Goal: Task Accomplishment & Management: Manage account settings

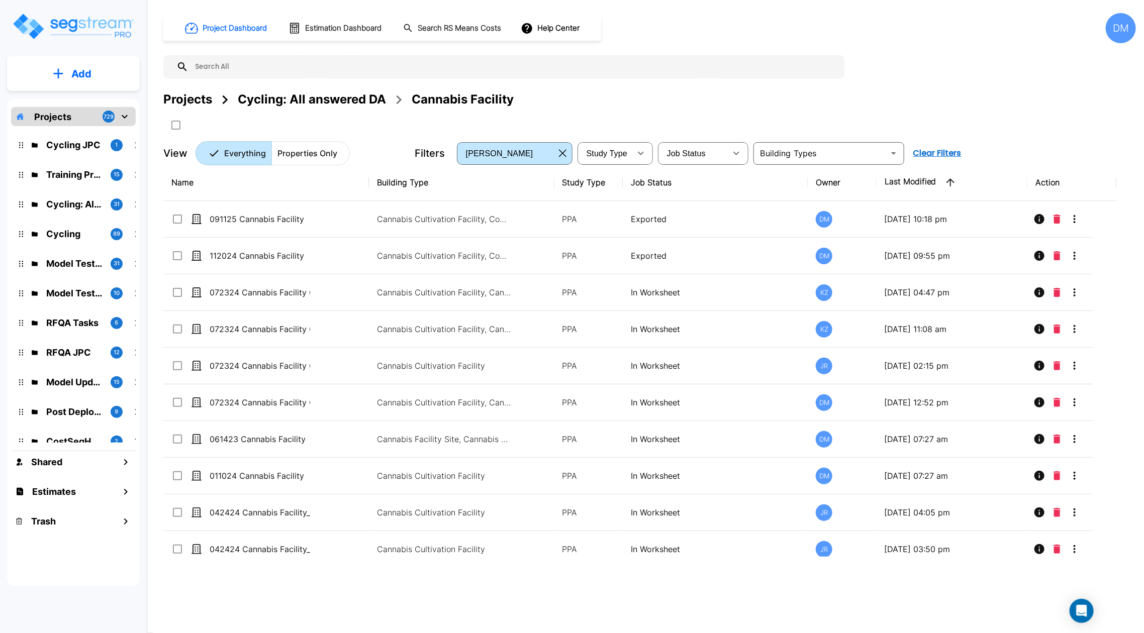
click at [1126, 35] on div "DM" at bounding box center [1120, 28] width 30 height 30
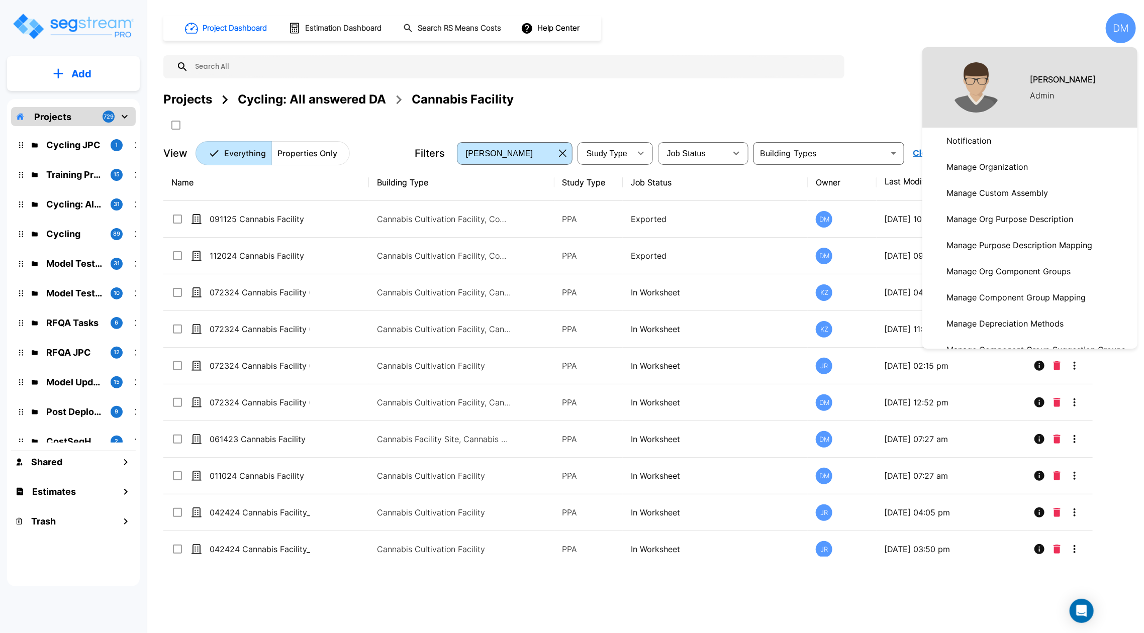
click at [1031, 168] on link "Manage Organization" at bounding box center [1029, 167] width 215 height 26
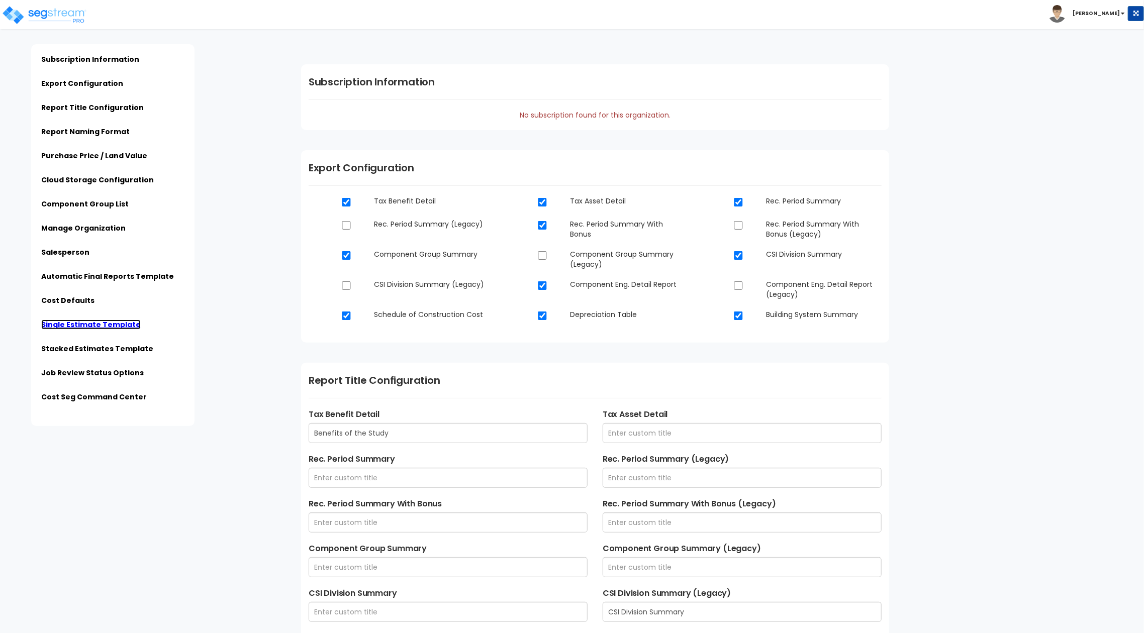
click at [84, 326] on link "Single Estimate Template" at bounding box center [90, 325] width 99 height 10
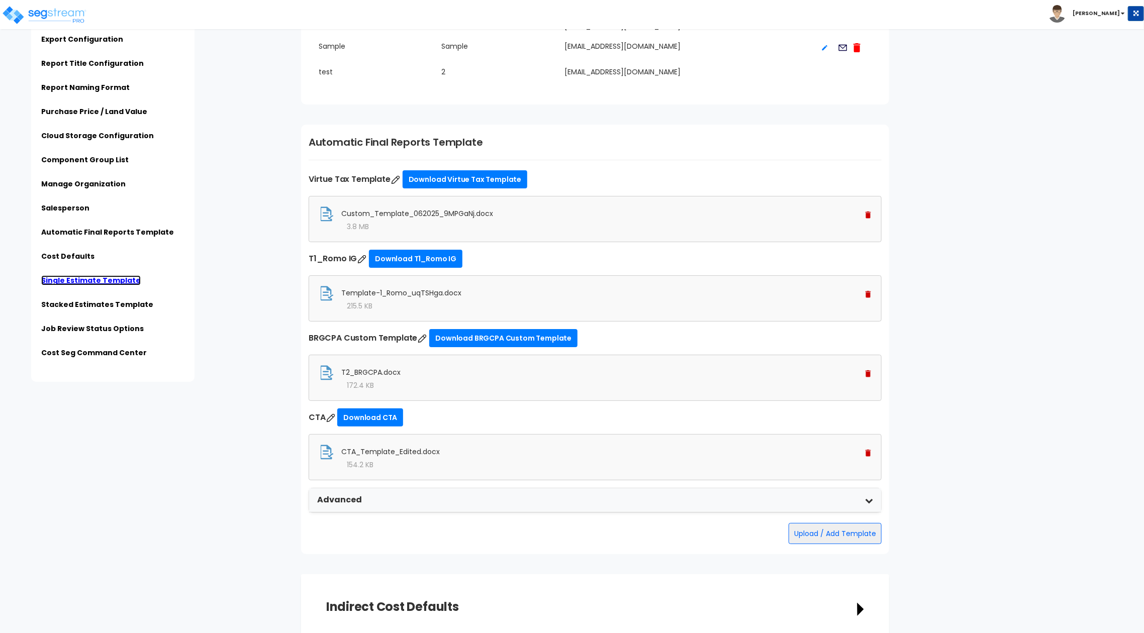
scroll to position [2495, 0]
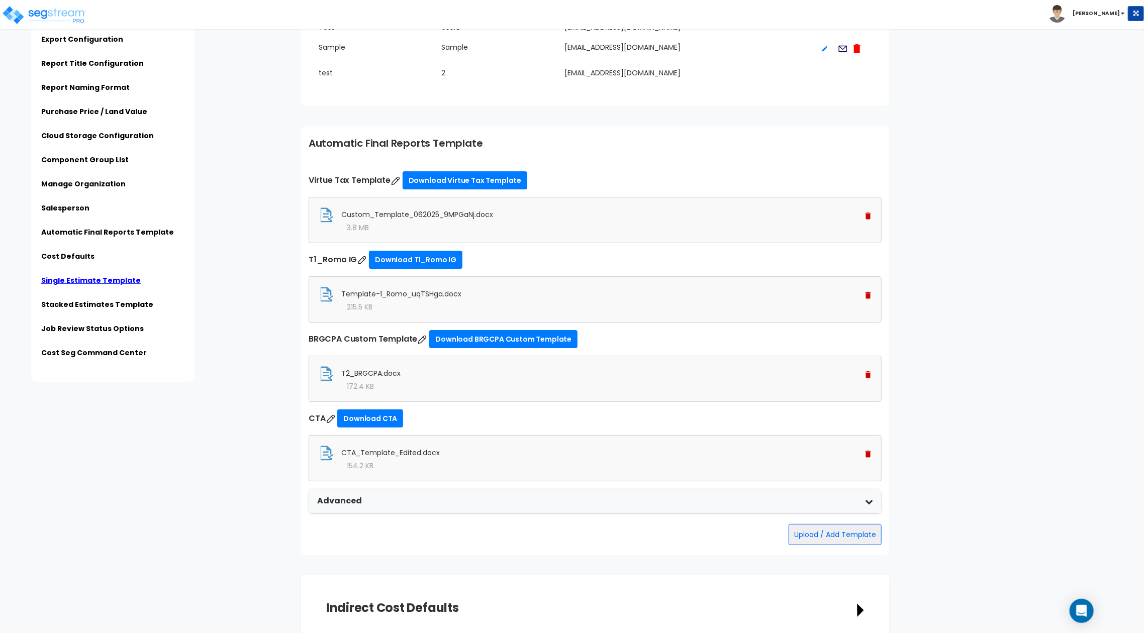
click at [845, 531] on button "Upload / Add Template" at bounding box center [834, 534] width 93 height 21
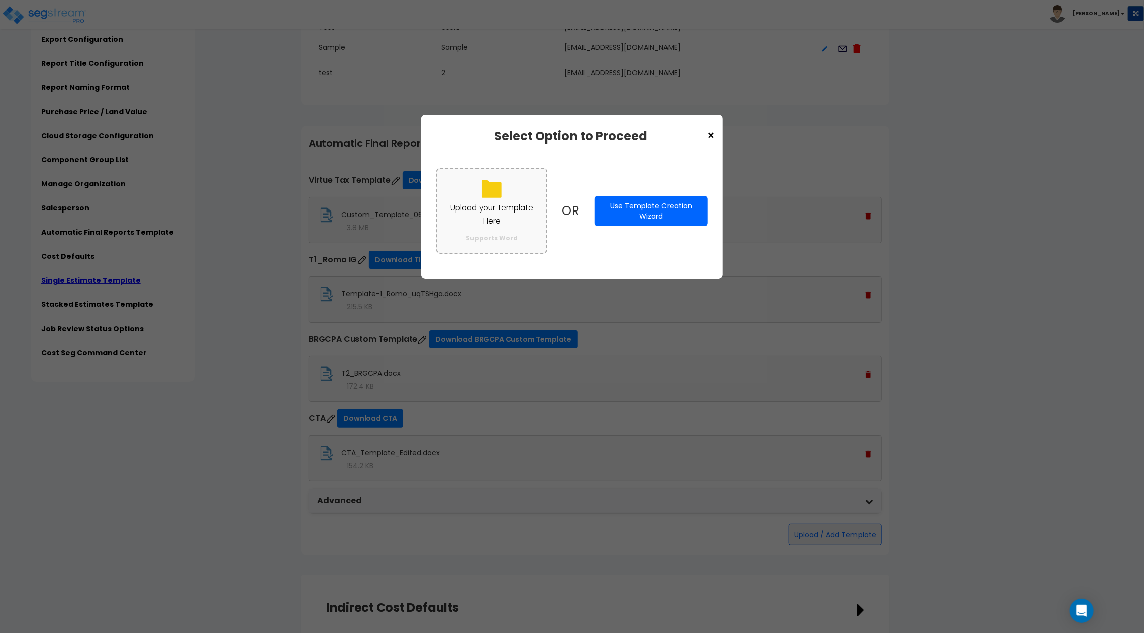
click at [502, 219] on p "Upload your Template Here" at bounding box center [491, 214] width 89 height 26
click at [0, 0] on input "Upload your Template Here Supports Word" at bounding box center [0, 0] width 0 height 0
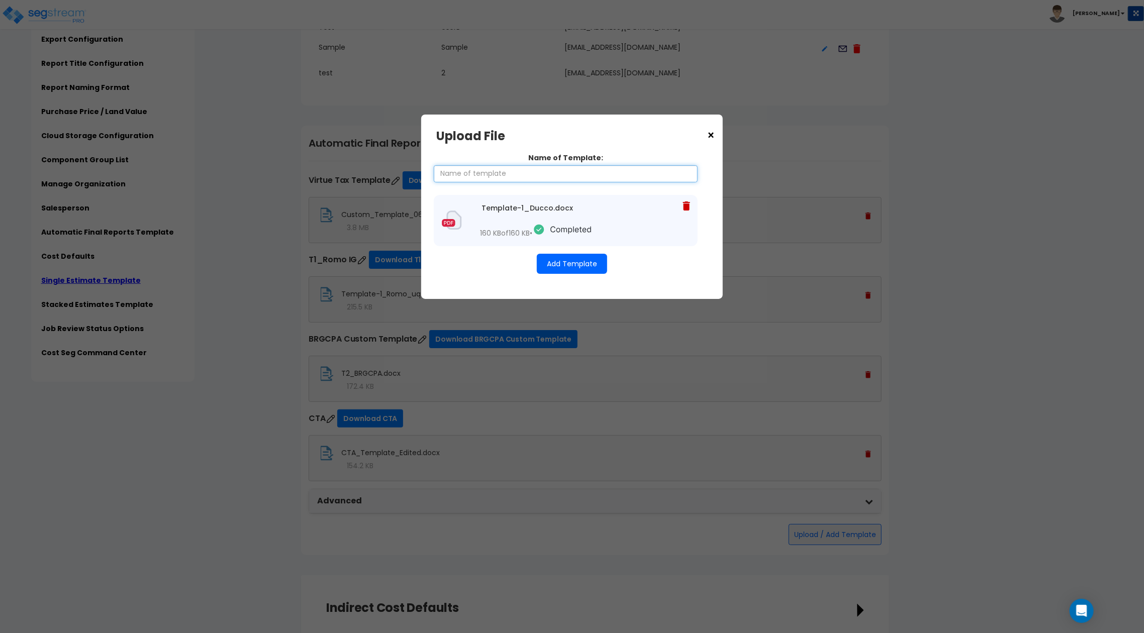
click at [575, 172] on input "Name of Template:" at bounding box center [566, 173] width 264 height 17
type input "Ducco Template"
click at [548, 265] on button "Add Template" at bounding box center [572, 264] width 70 height 20
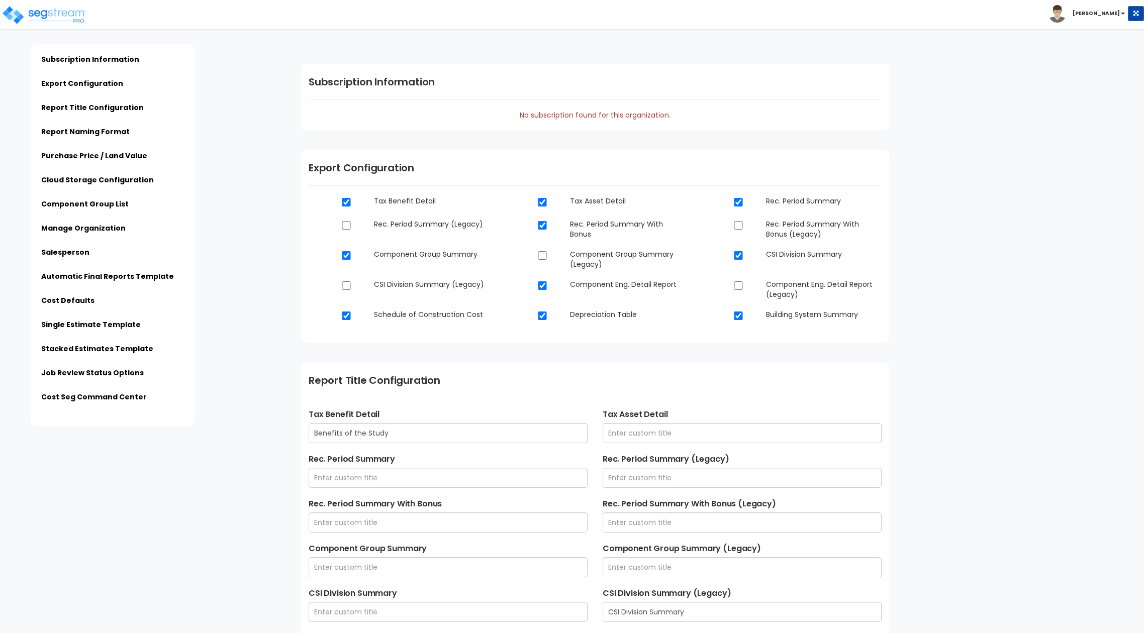
scroll to position [2521, 0]
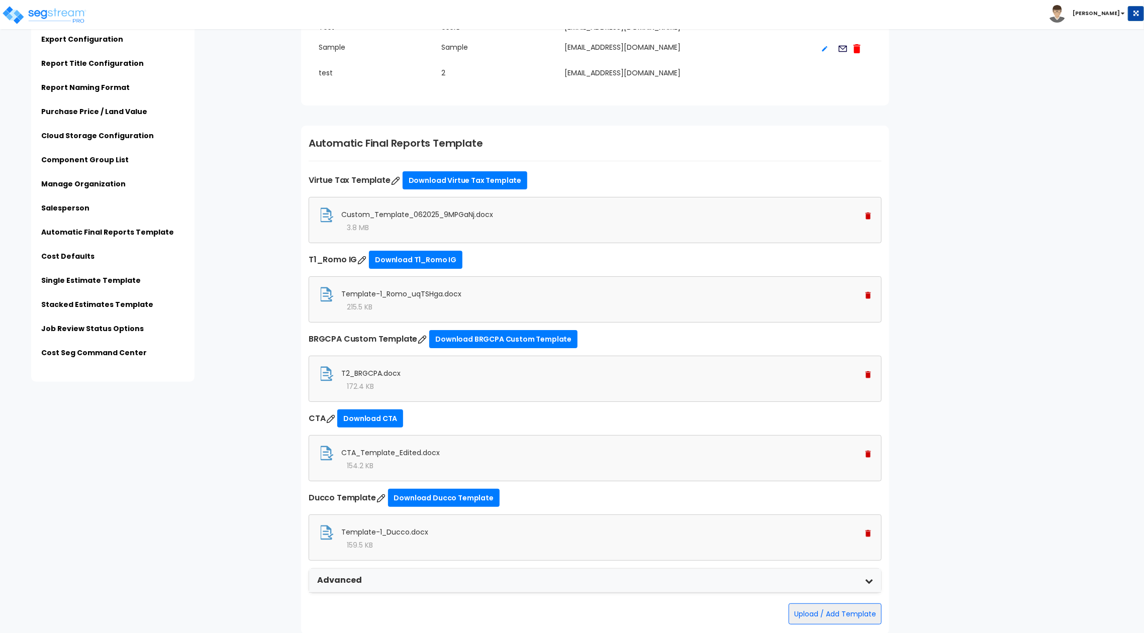
type input "$PROPERTY_NAME - $STREET_ADDRESS - Engineering Report"
type input "$PROPERTY_NAME - $STREET_ADDRESS - Final Report"
type input "$ESTIMATE_NAME - $STREET_ADDRESS"
type input "Admin"
type input "123 Nowere Street"
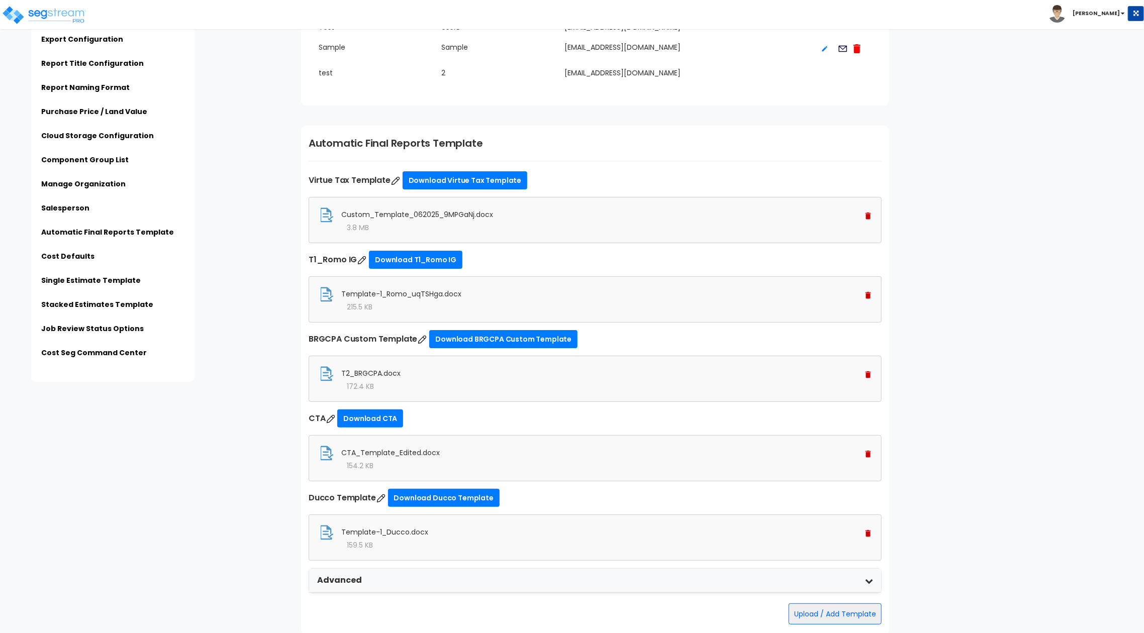
type input "[EMAIL_ADDRESS][DOMAIN_NAME]"
type input "[PHONE_NUMBER]"
type input "[PERSON_NAME]"
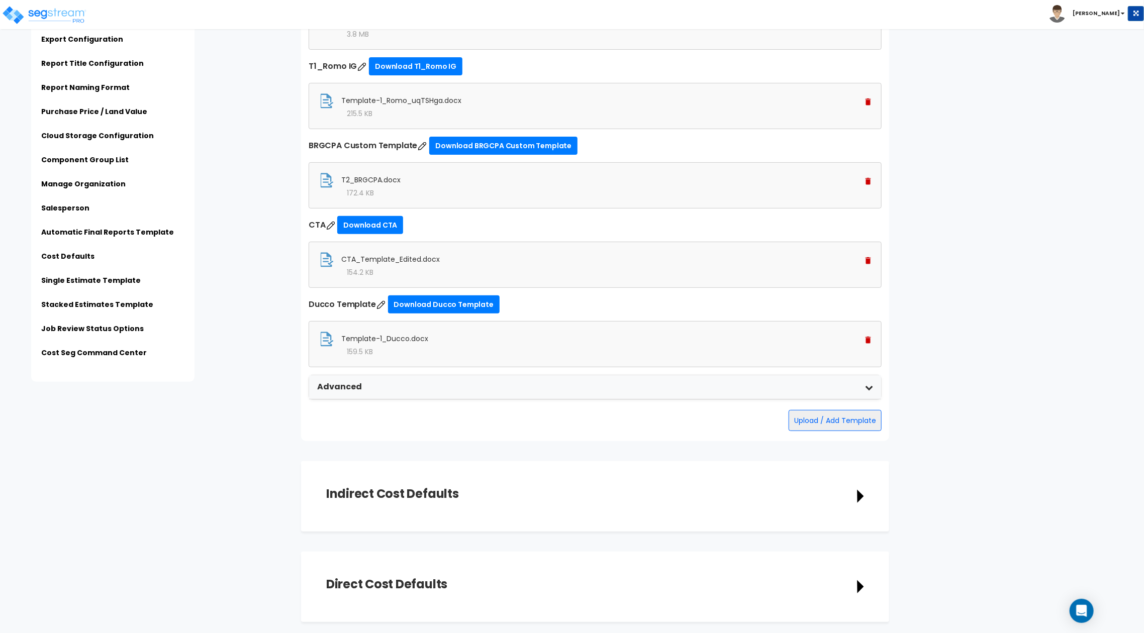
scroll to position [2696, 0]
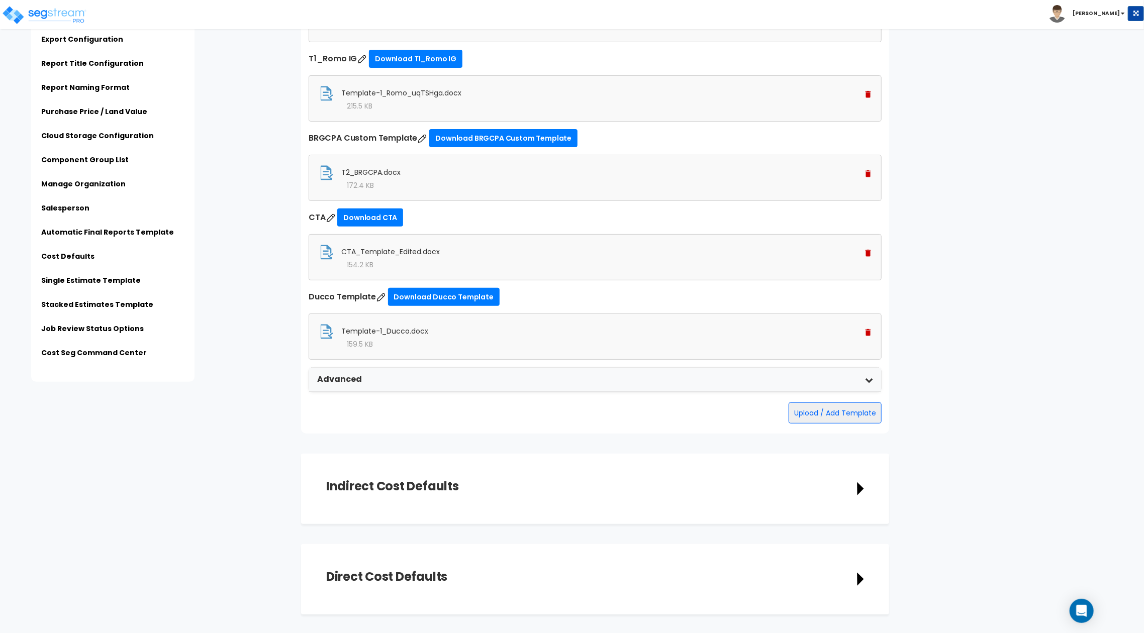
click at [446, 392] on div "Advanced Final Report Template Part 2 Drop your file here, or browse Supports: …" at bounding box center [595, 379] width 573 height 25
click at [457, 386] on div "Advanced" at bounding box center [595, 380] width 572 height 24
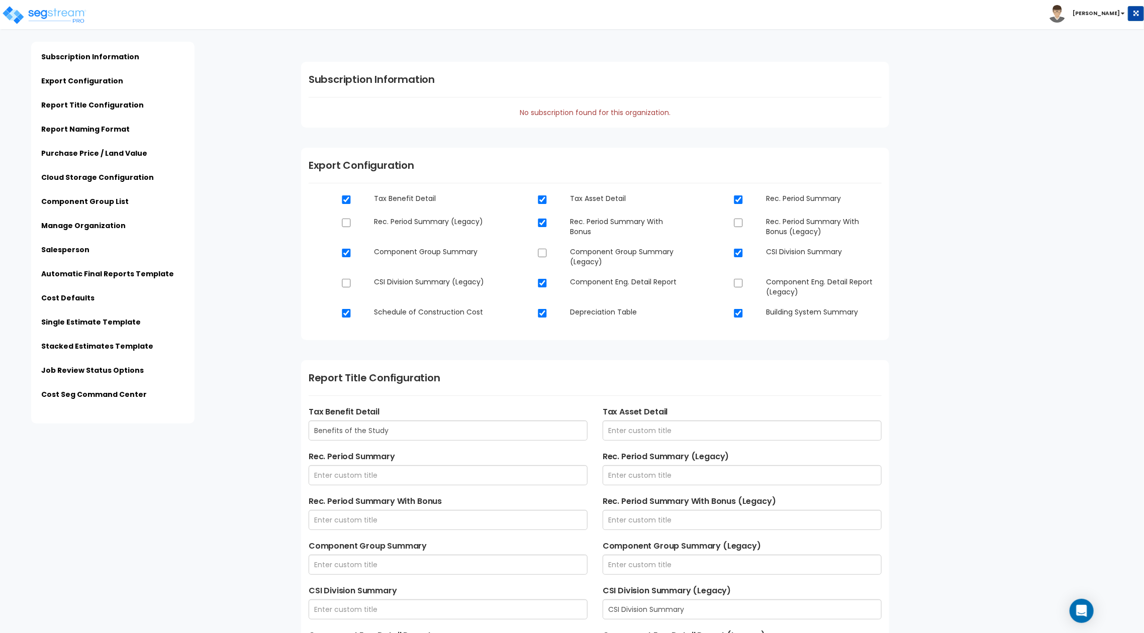
scroll to position [0, 0]
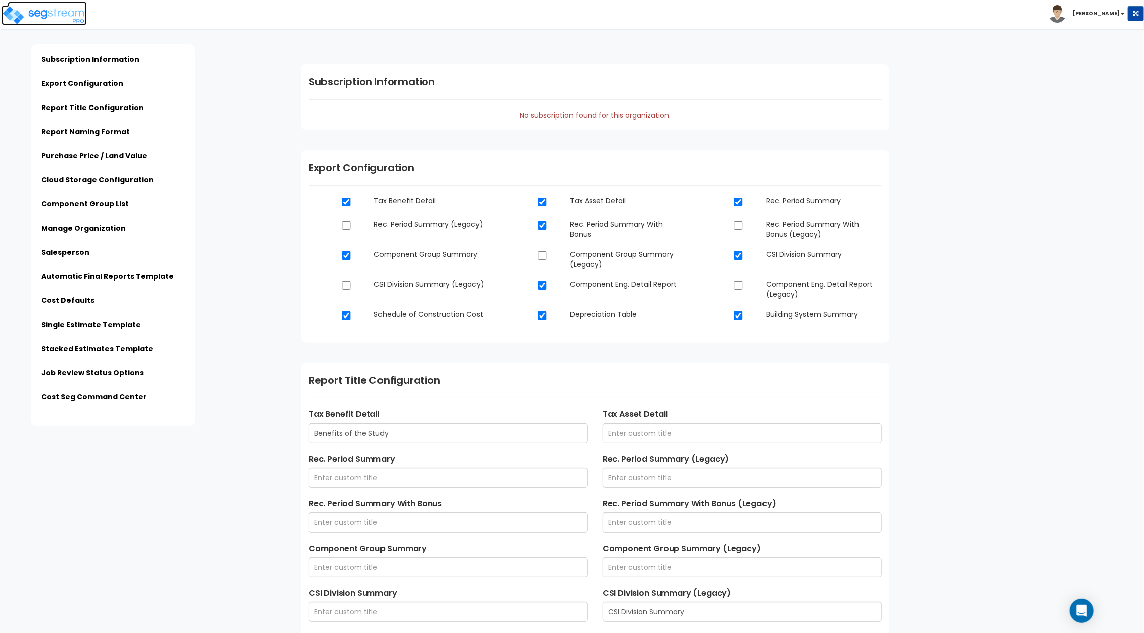
click at [72, 14] on img at bounding box center [44, 15] width 85 height 20
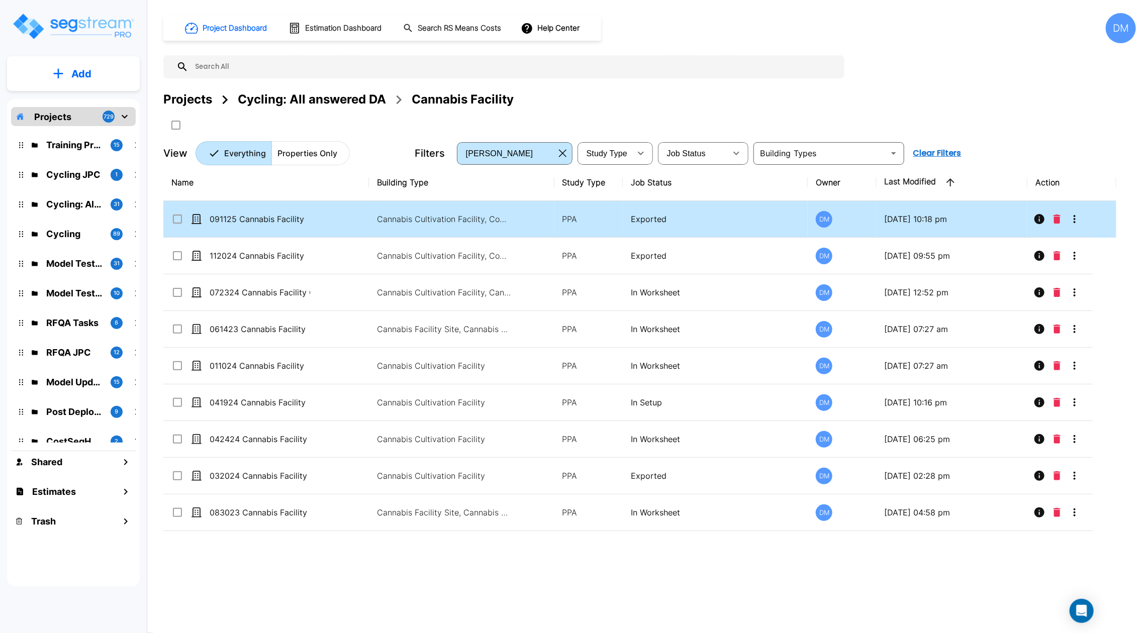
click at [277, 226] on td "091125 Cannabis Facility" at bounding box center [266, 219] width 206 height 37
checkbox input "true"
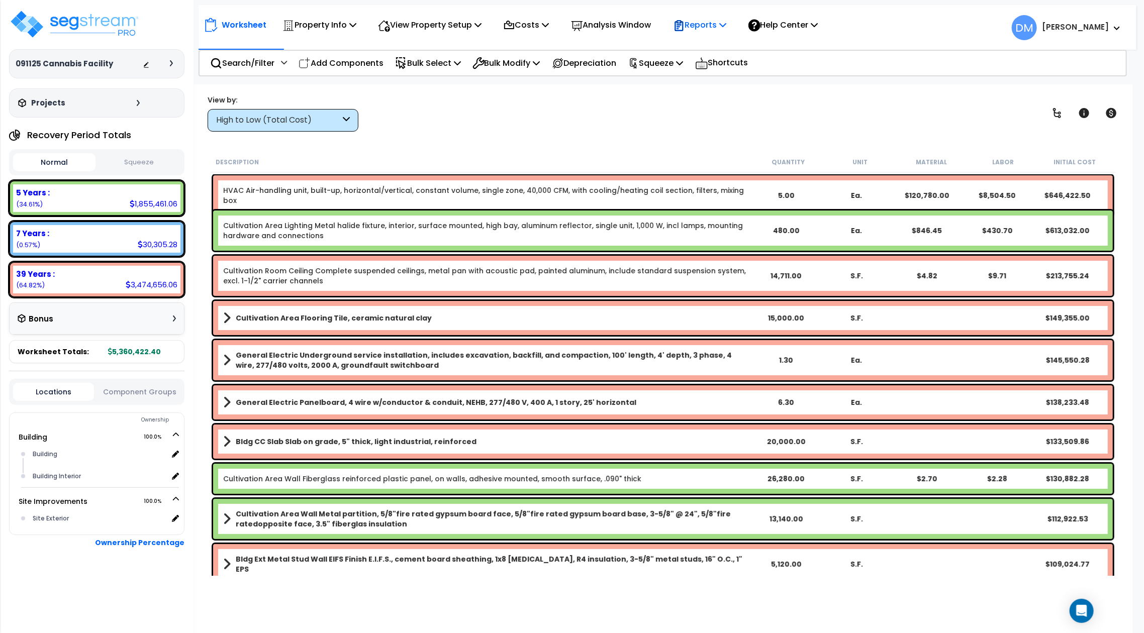
click at [720, 29] on p "Reports" at bounding box center [700, 25] width 54 height 14
click at [716, 44] on link "Get Report" at bounding box center [717, 48] width 99 height 20
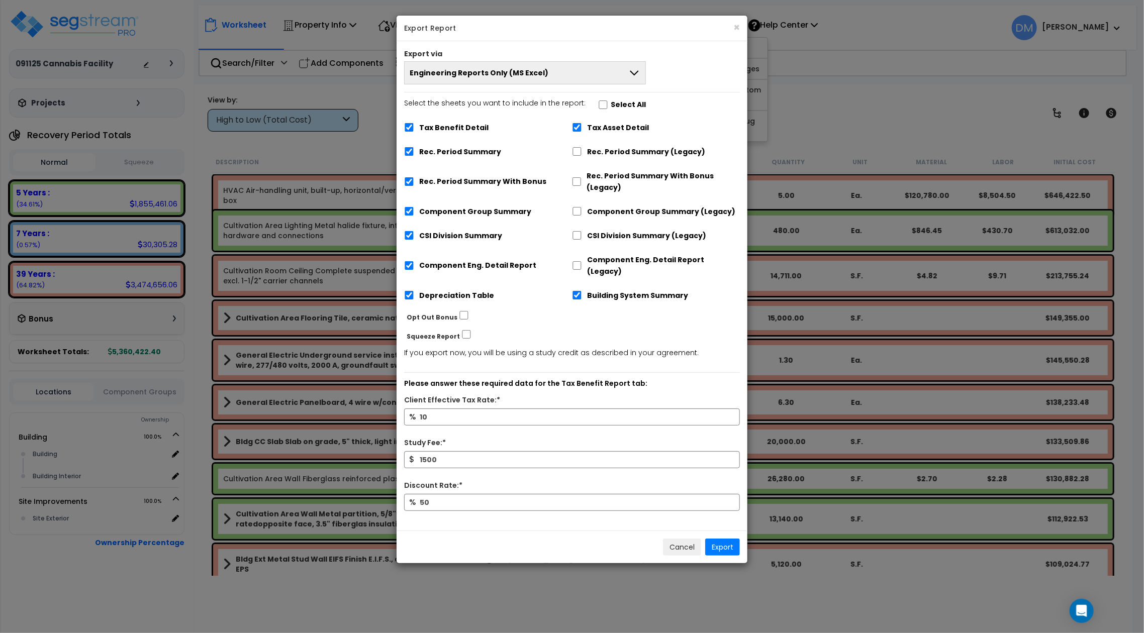
click at [616, 84] on div "Export via Engineering Reports Only (MS Excel) Engineering Reports Only (MS Exc…" at bounding box center [571, 285] width 351 height 489
click at [609, 74] on button "Engineering Reports Only (MS Excel)" at bounding box center [525, 72] width 242 height 23
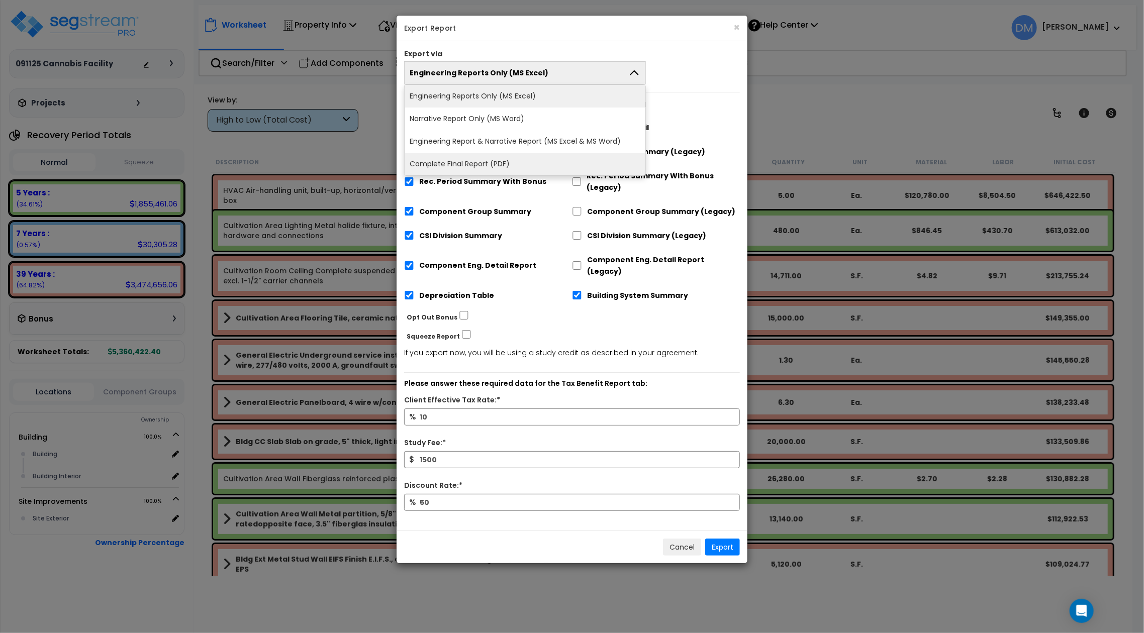
click at [555, 155] on li "Complete Final Report (PDF)" at bounding box center [524, 164] width 241 height 23
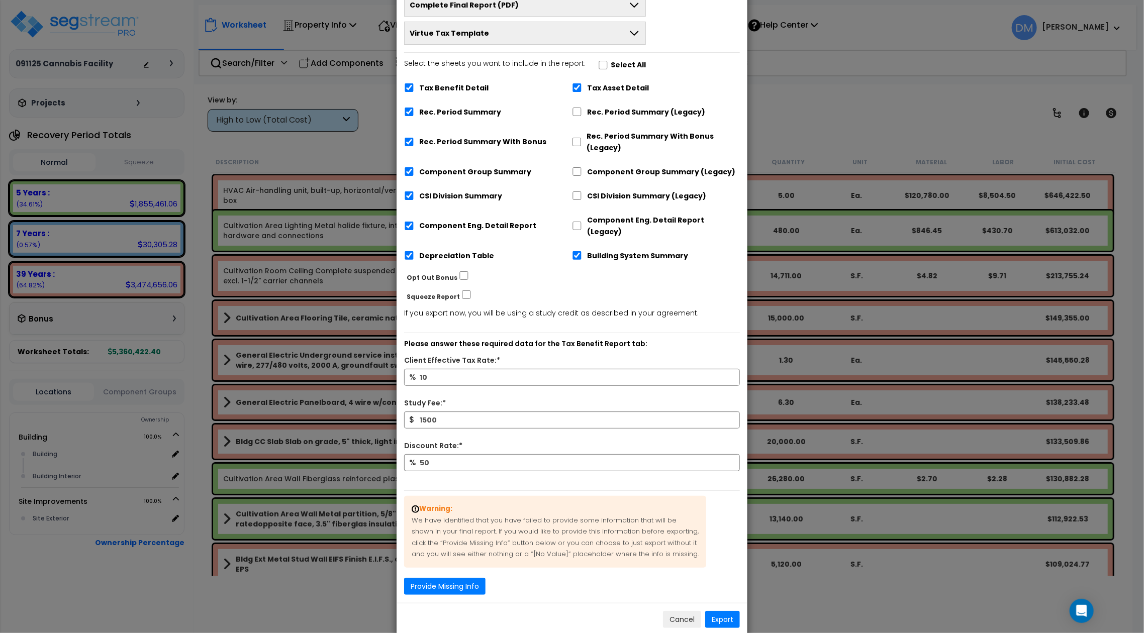
scroll to position [74, 0]
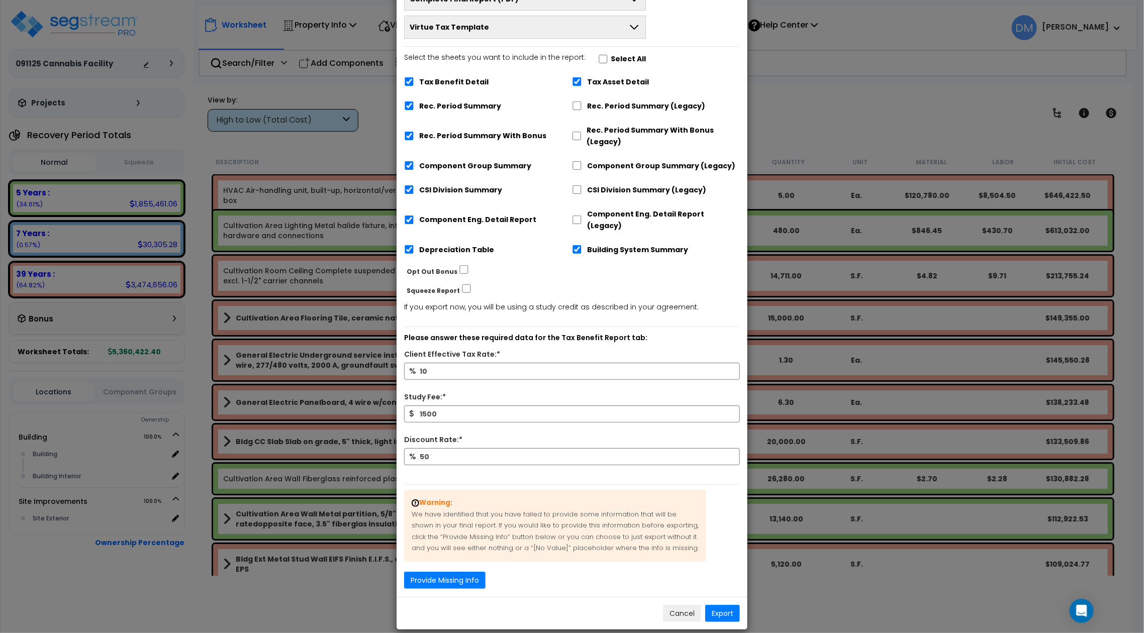
click at [615, 33] on button "Virtue Tax Template" at bounding box center [525, 27] width 242 height 23
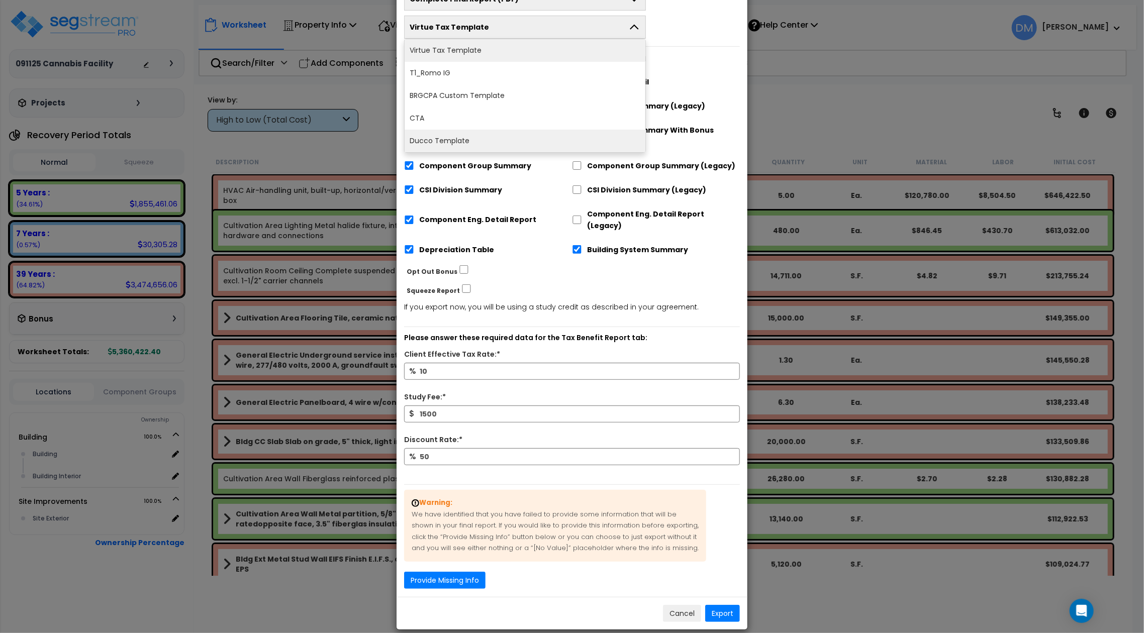
click at [545, 134] on li "Ducco Template" at bounding box center [524, 141] width 241 height 23
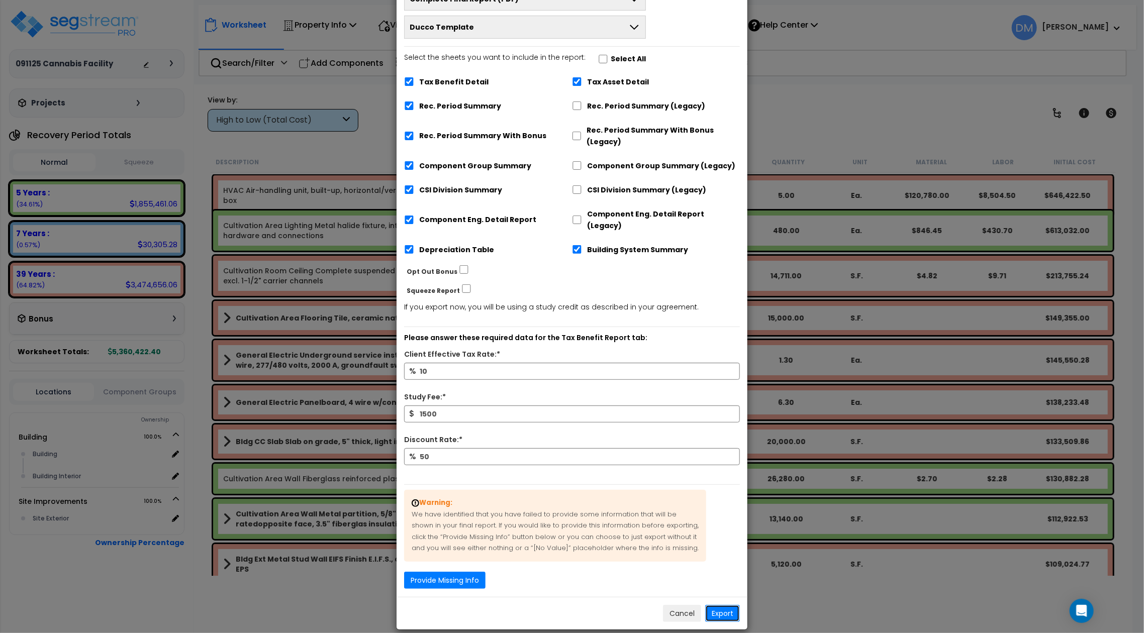
click at [728, 605] on button "Export" at bounding box center [722, 613] width 35 height 17
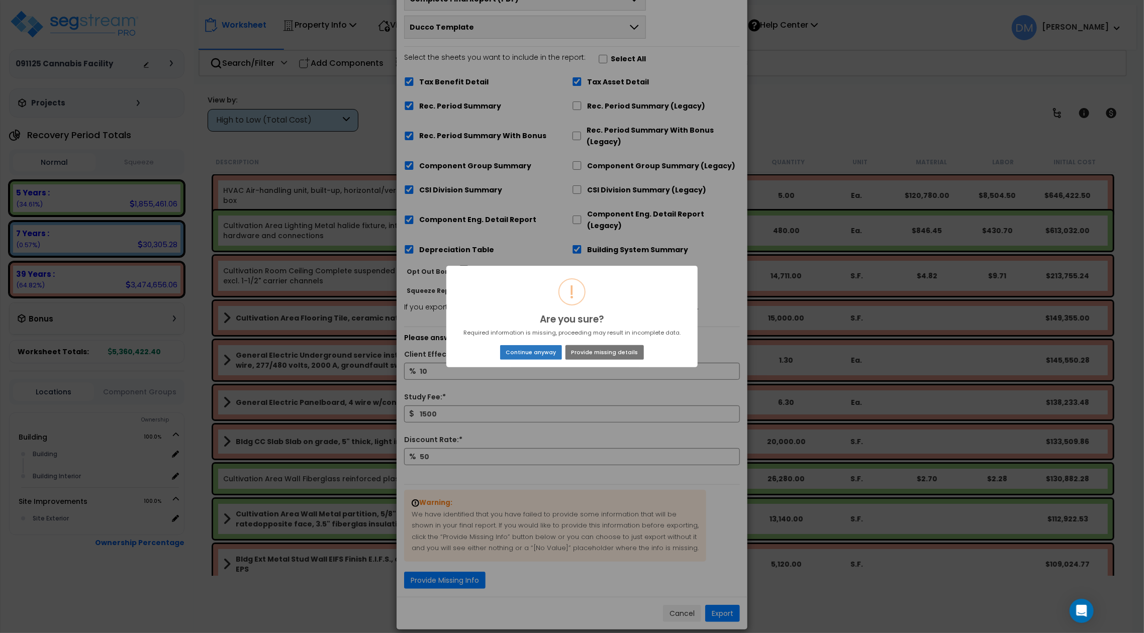
click at [544, 353] on button "Continue anyway" at bounding box center [531, 352] width 62 height 14
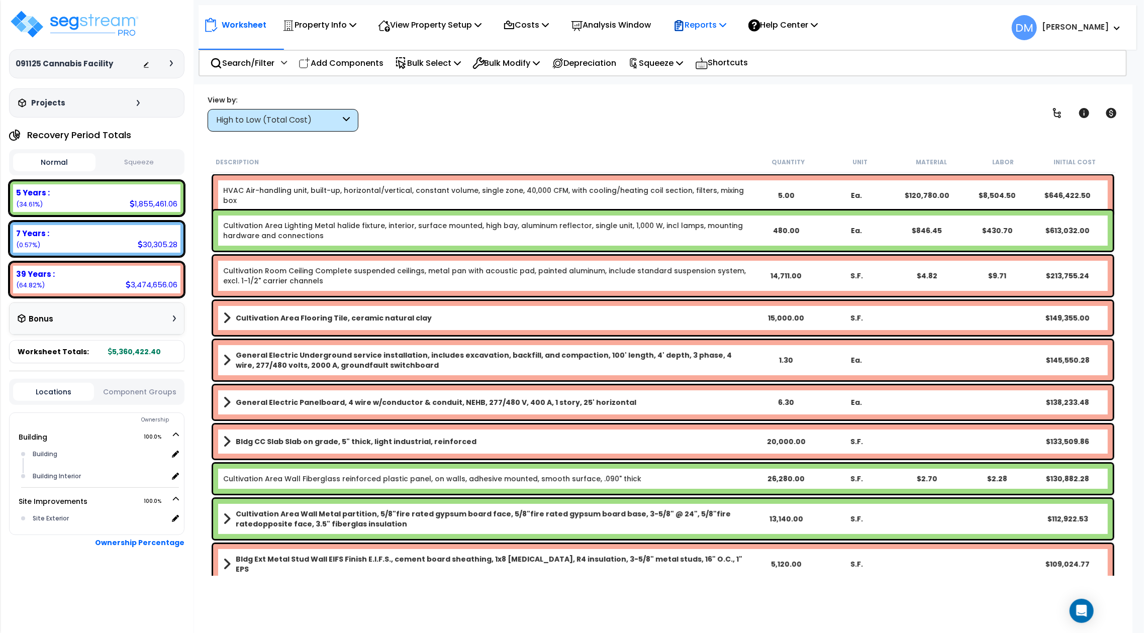
click at [683, 26] on icon at bounding box center [678, 25] width 9 height 11
click at [694, 41] on link "Get Report" at bounding box center [717, 48] width 99 height 20
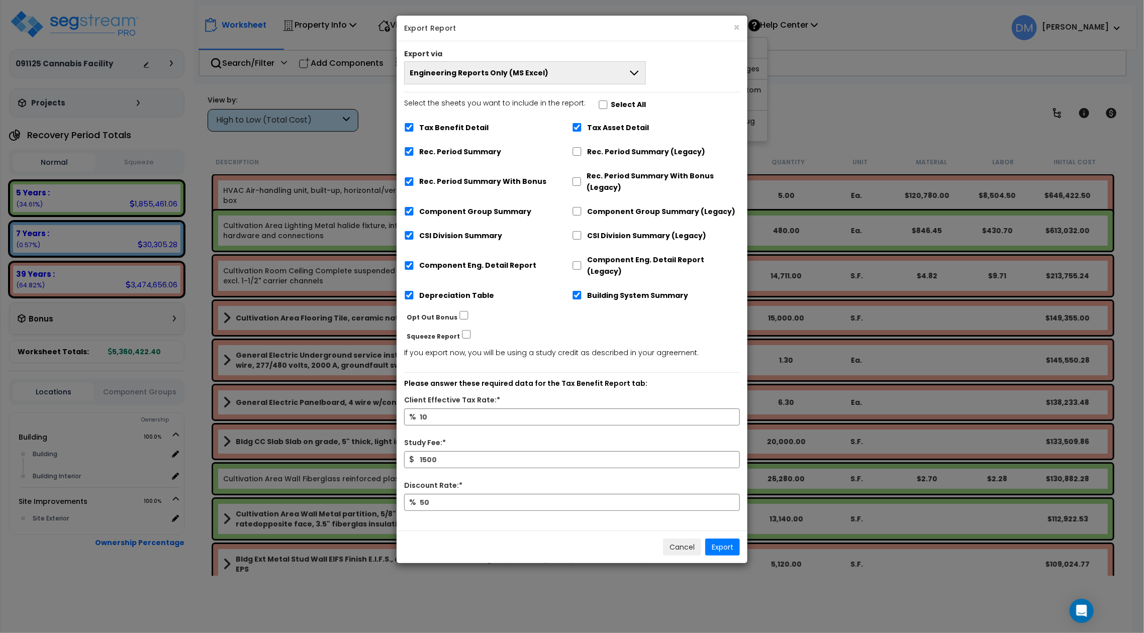
click at [617, 79] on button "Engineering Reports Only (MS Excel)" at bounding box center [525, 72] width 242 height 23
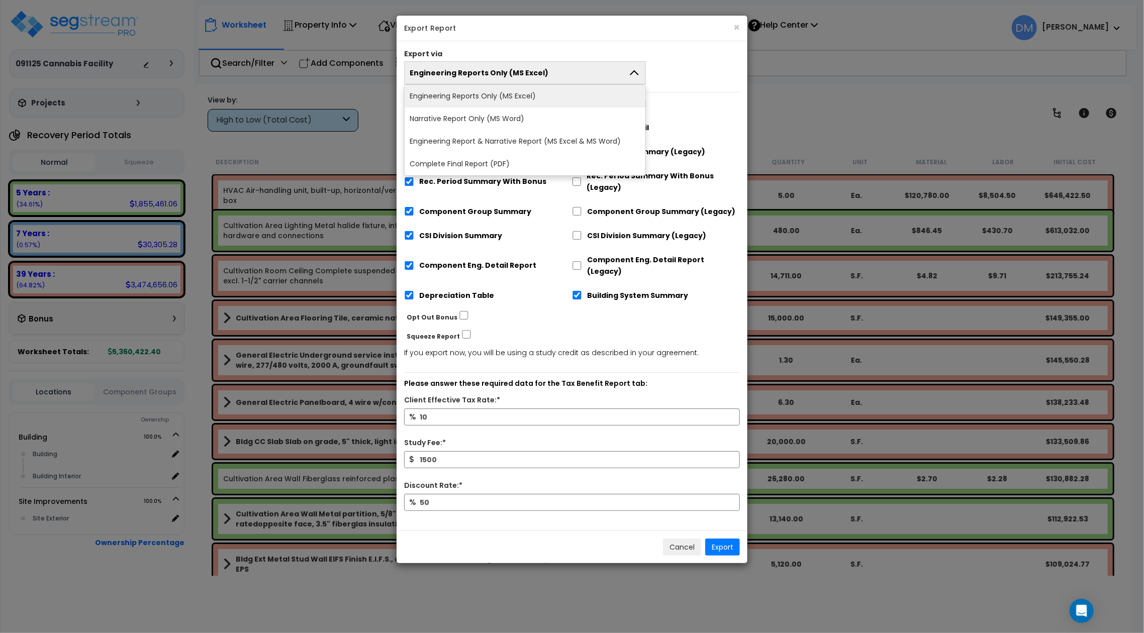
click at [539, 160] on li "Complete Final Report (PDF)" at bounding box center [524, 164] width 241 height 23
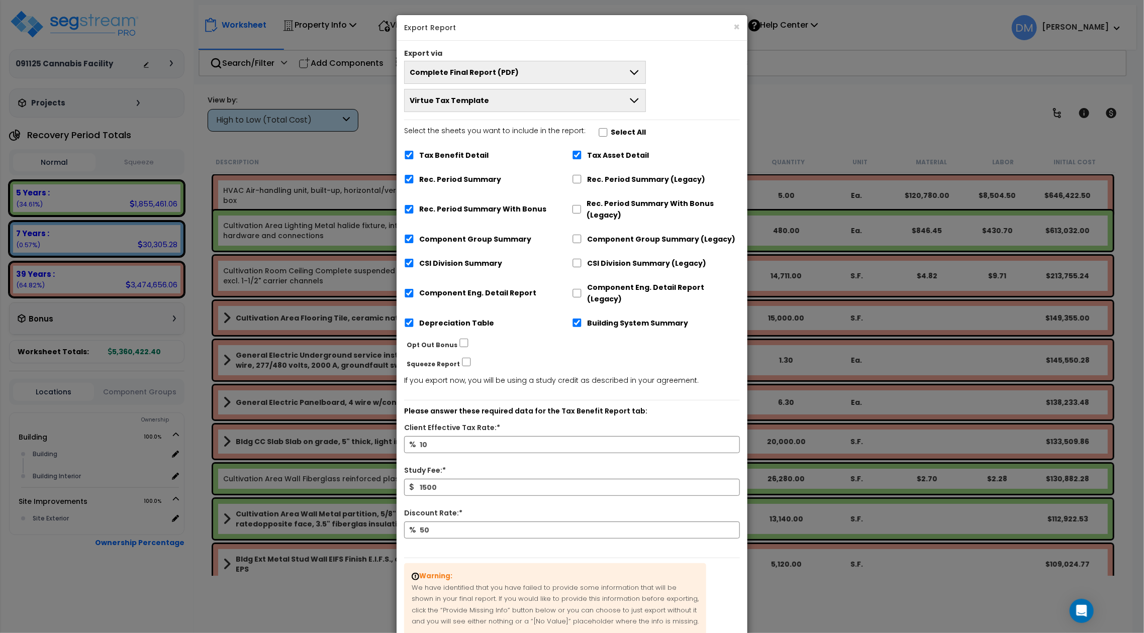
click at [623, 97] on button "Virtue Tax Template" at bounding box center [525, 100] width 242 height 23
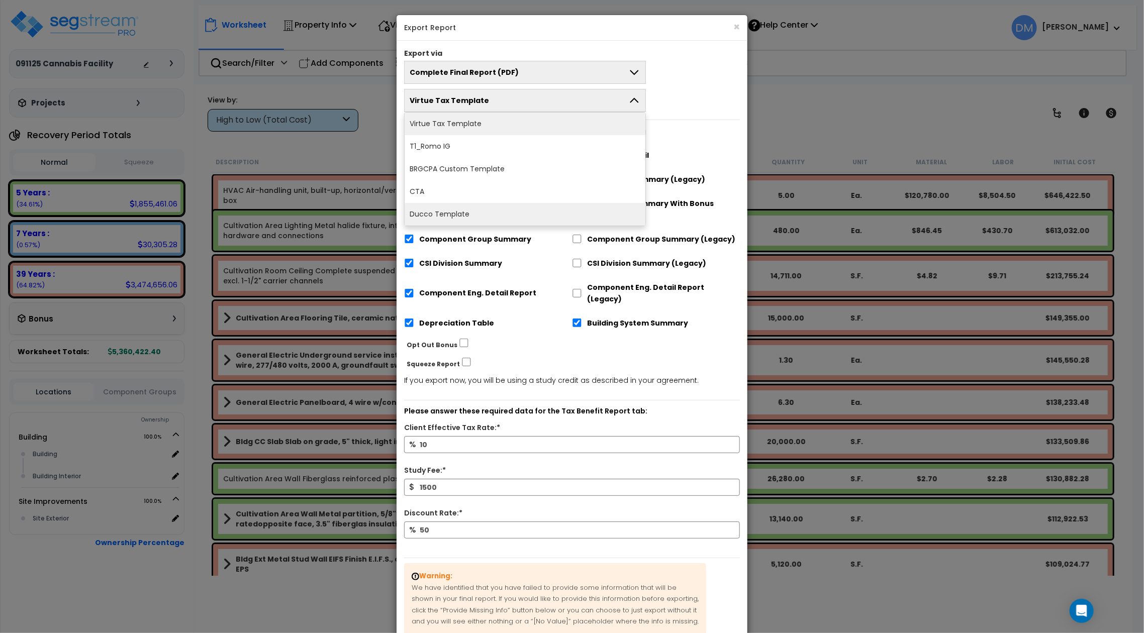
click at [540, 218] on li "Ducco Template" at bounding box center [524, 214] width 241 height 23
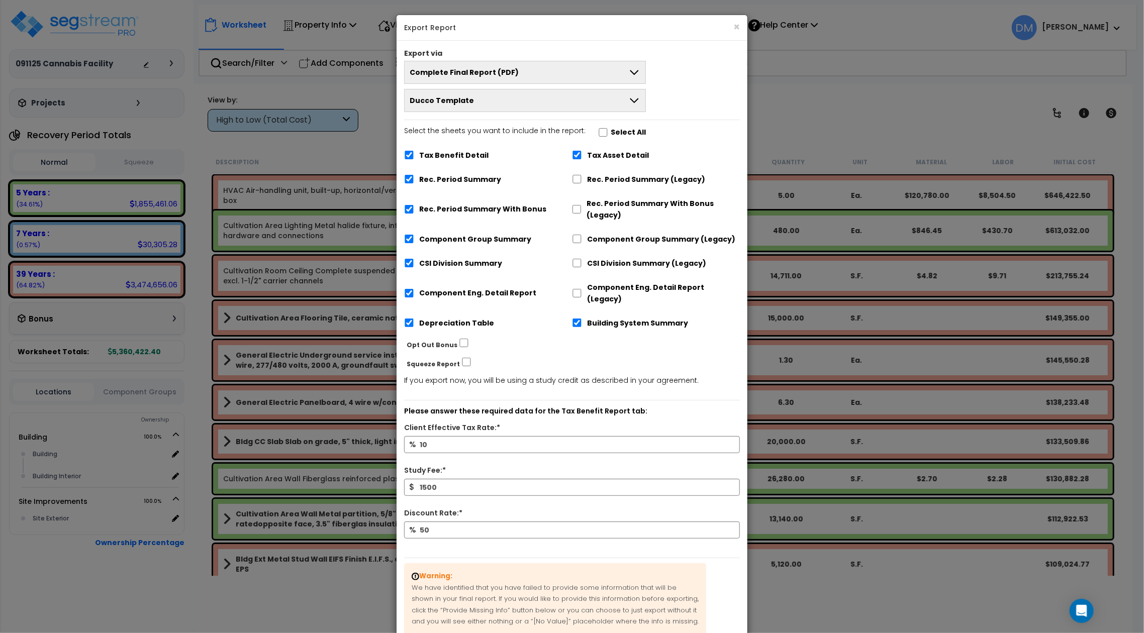
click at [683, 128] on div "Select the sheets you want to include in the report: Select All Tax Benefit Det…" at bounding box center [571, 231] width 351 height 212
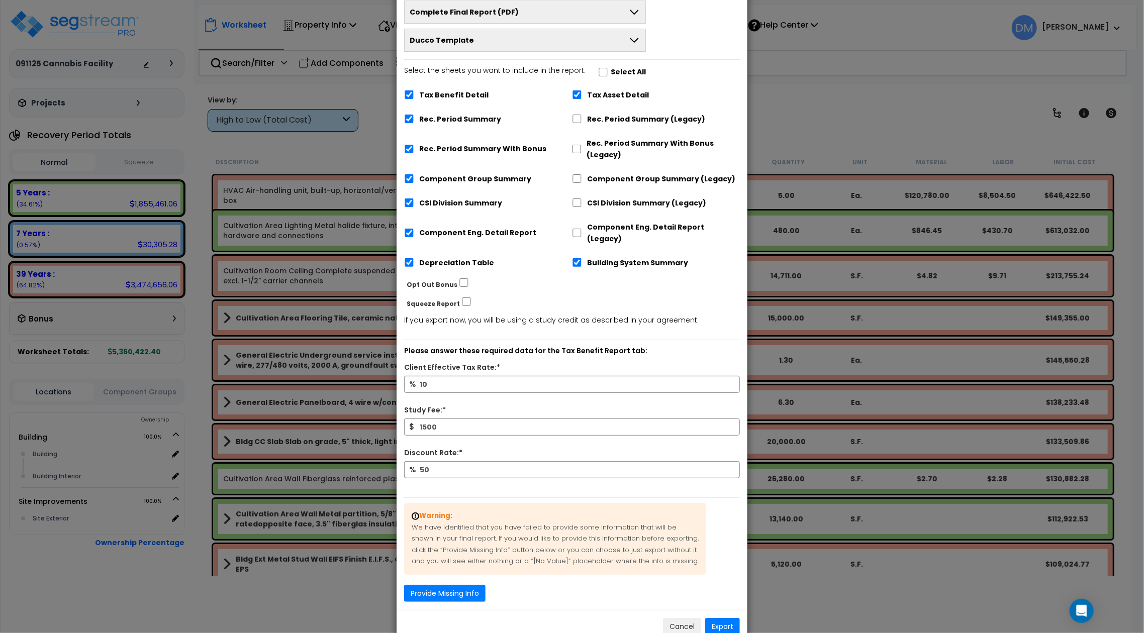
scroll to position [74, 0]
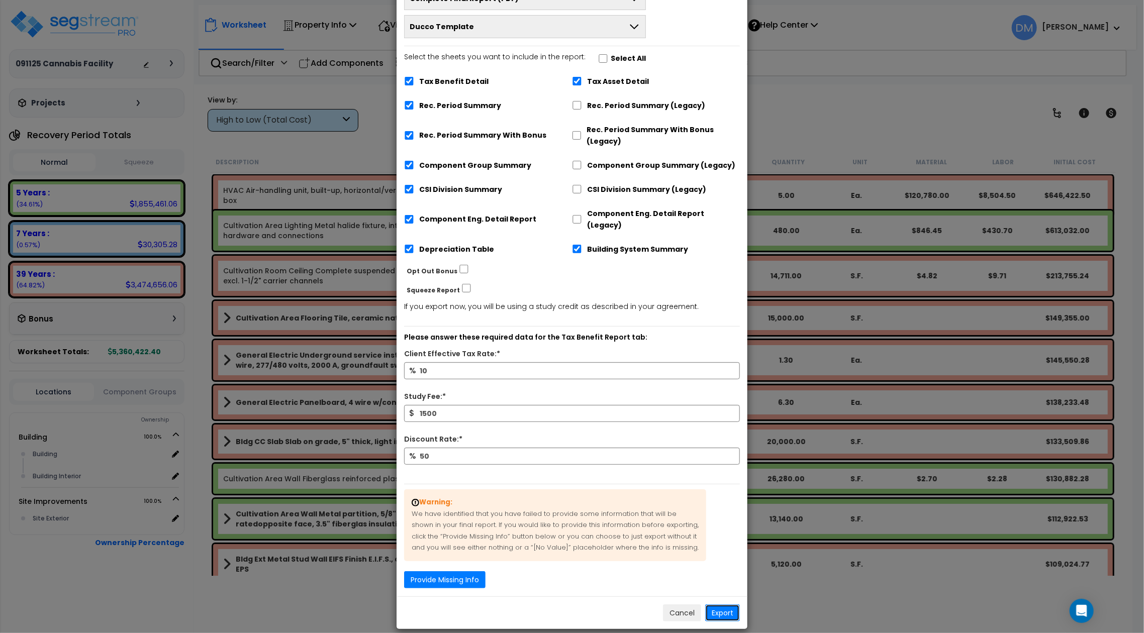
click at [720, 604] on button "Export" at bounding box center [722, 612] width 35 height 17
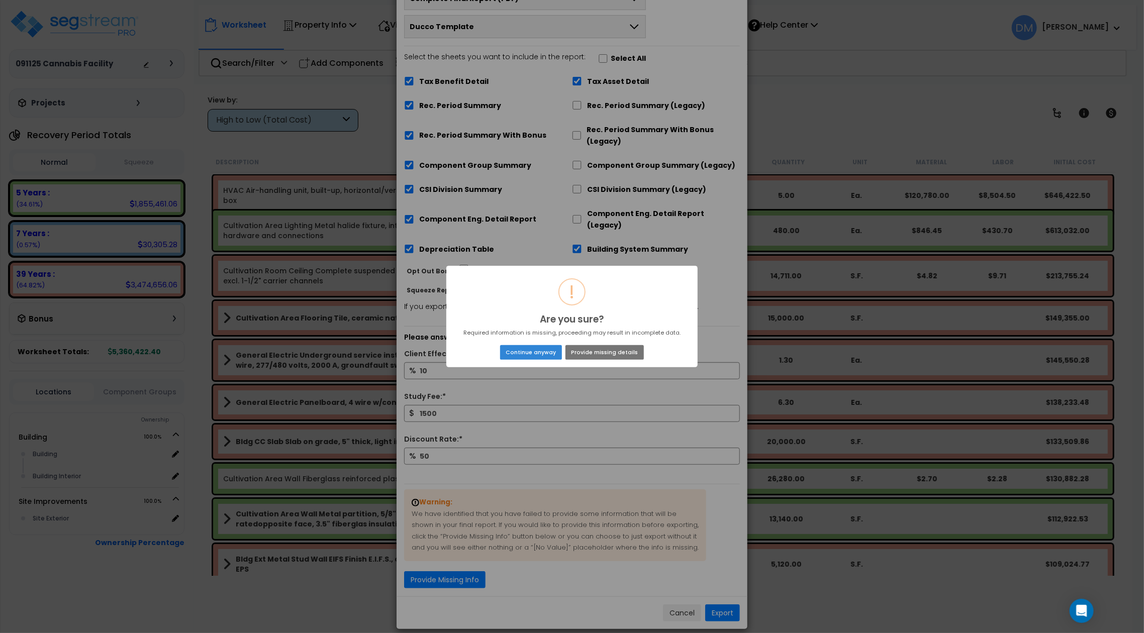
click at [549, 355] on button "Continue anyway" at bounding box center [531, 352] width 62 height 14
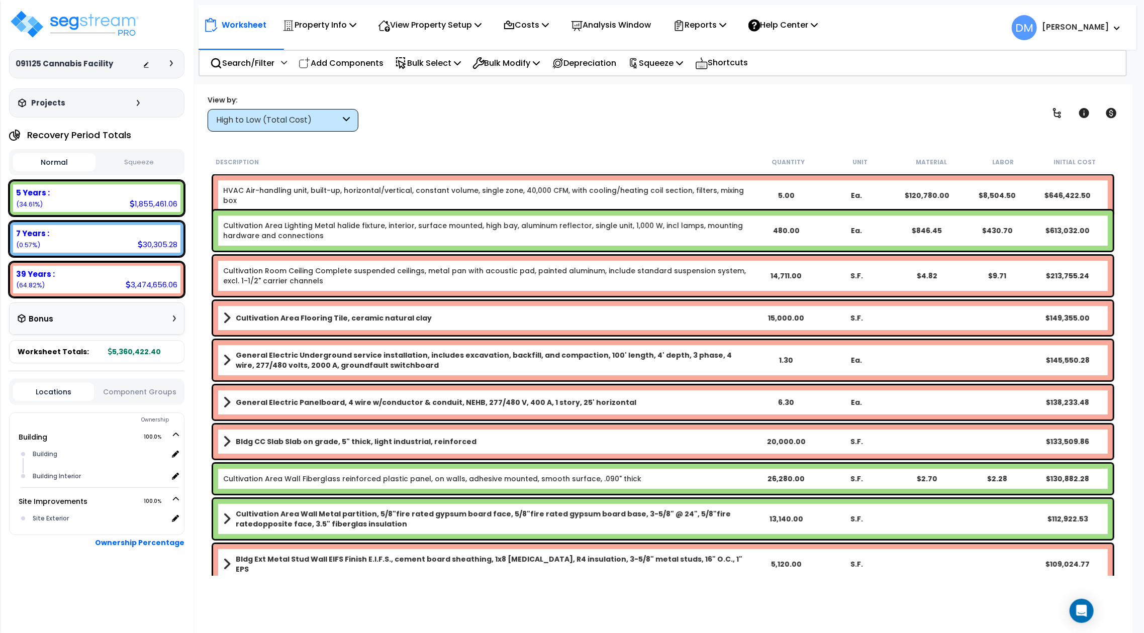
click at [1037, 30] on span "DM" at bounding box center [1023, 27] width 25 height 25
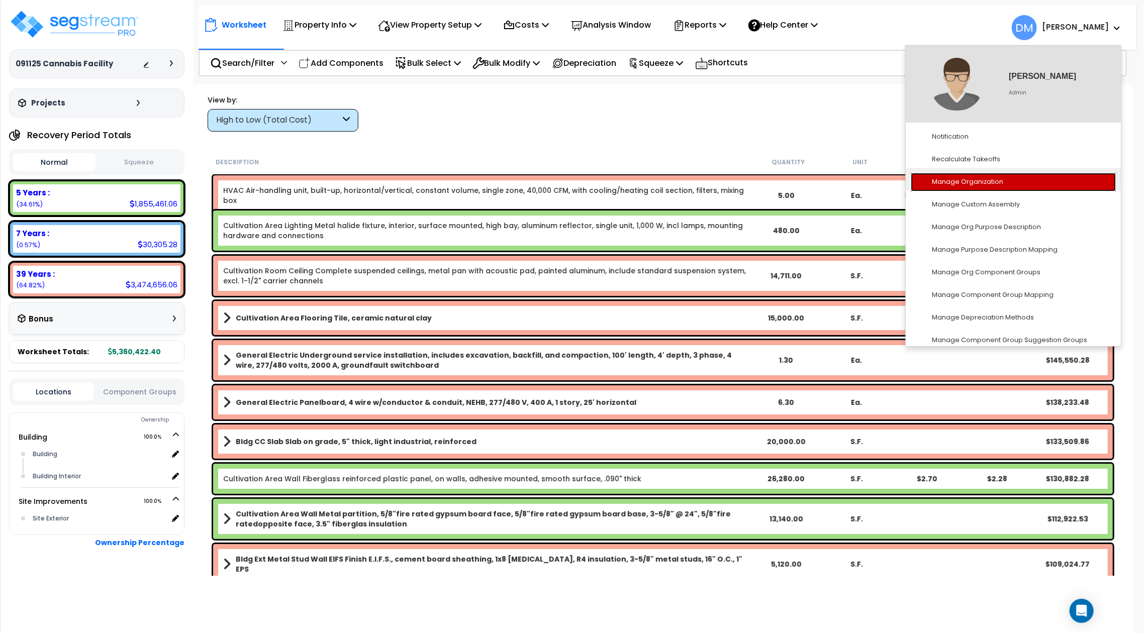
click at [985, 179] on link "Manage Organization" at bounding box center [1012, 182] width 205 height 19
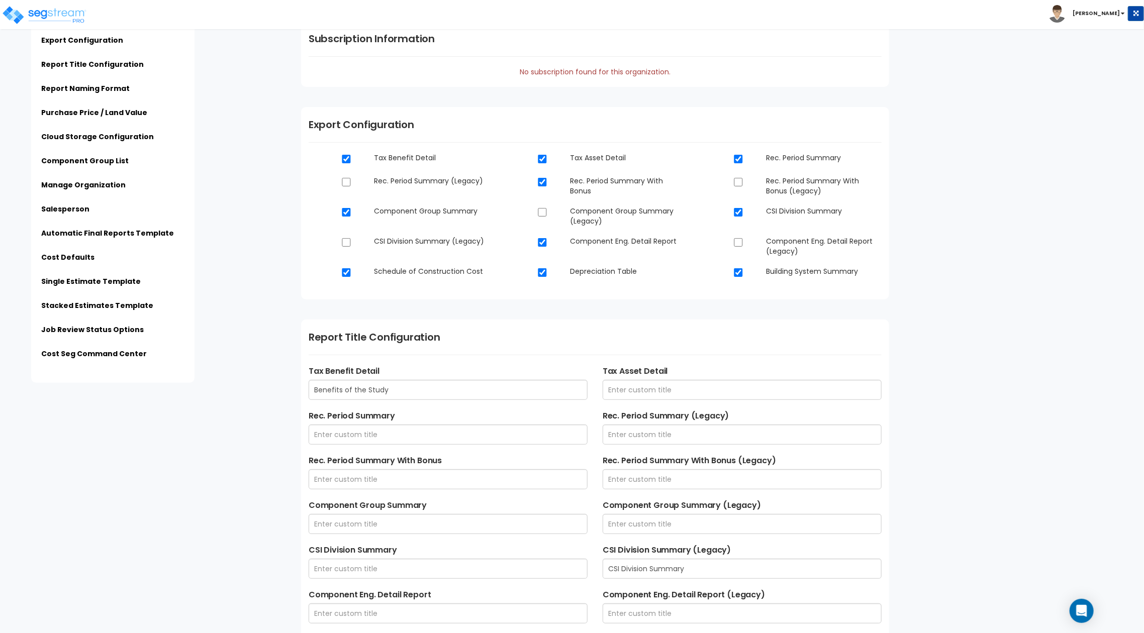
scroll to position [469, 0]
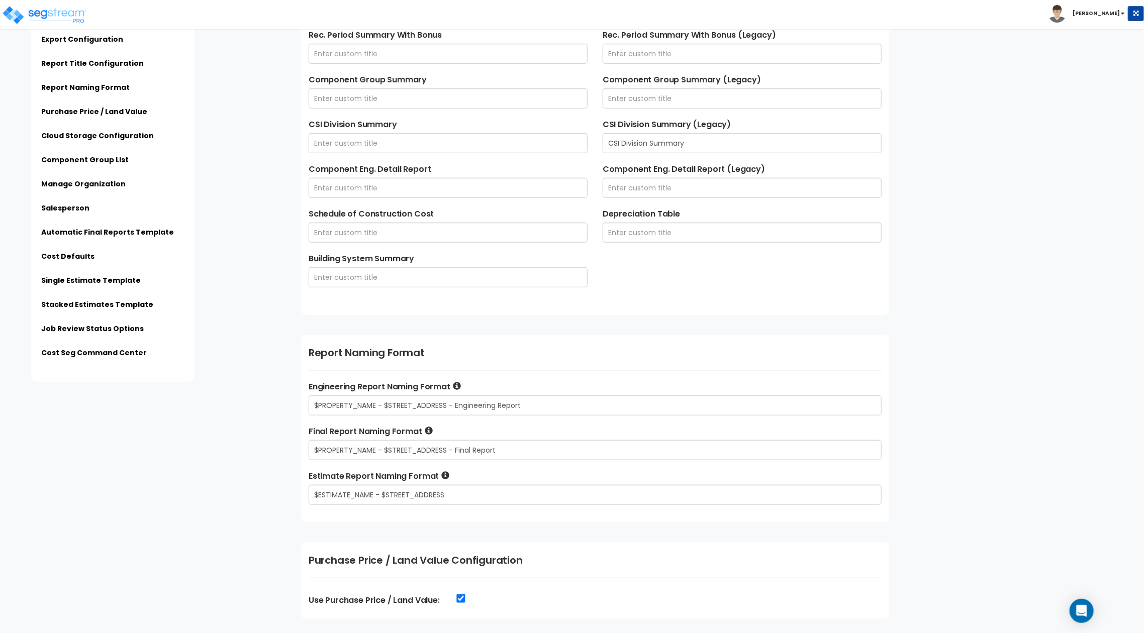
click at [73, 189] on li "Manage Organization" at bounding box center [112, 187] width 143 height 17
click at [78, 183] on link "Manage Organization" at bounding box center [83, 184] width 84 height 10
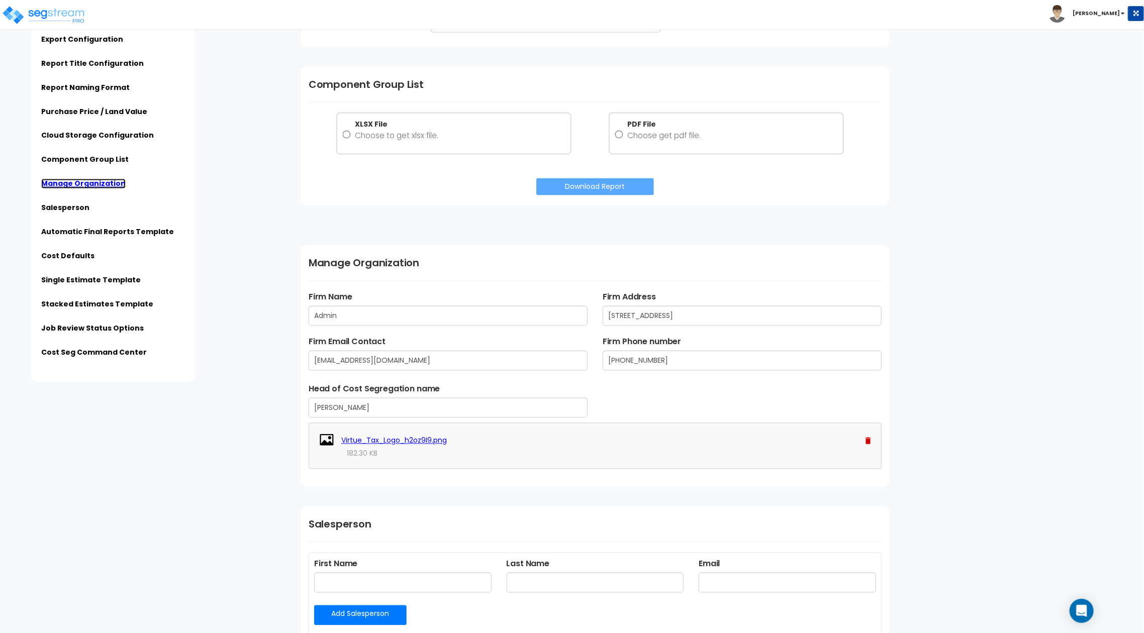
scroll to position [1435, 0]
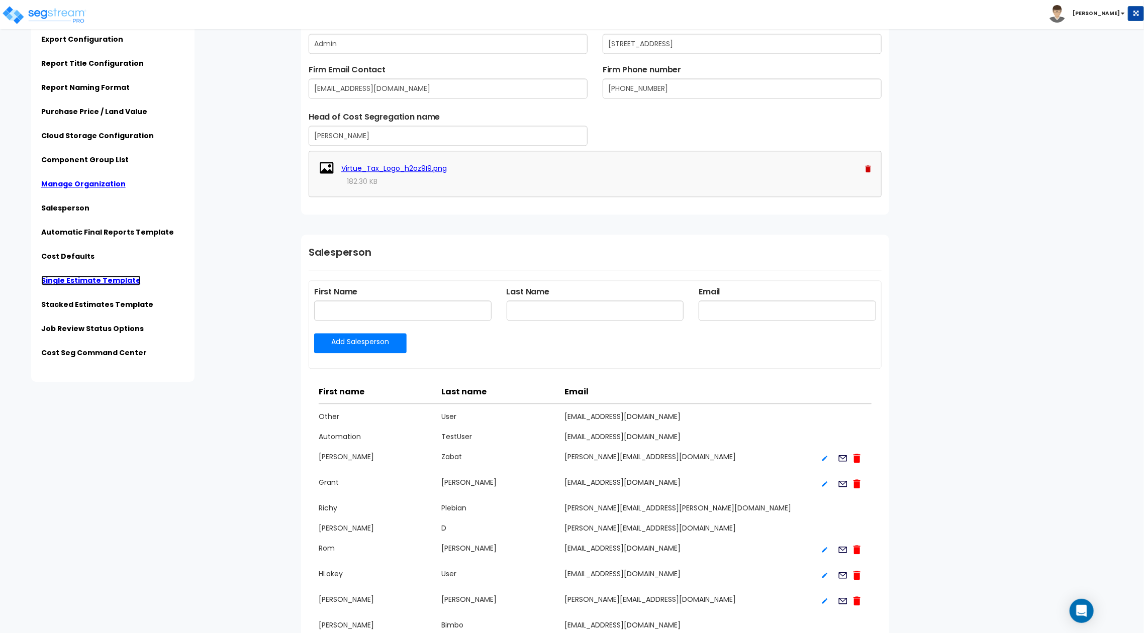
click at [96, 279] on link "Single Estimate Template" at bounding box center [90, 280] width 99 height 10
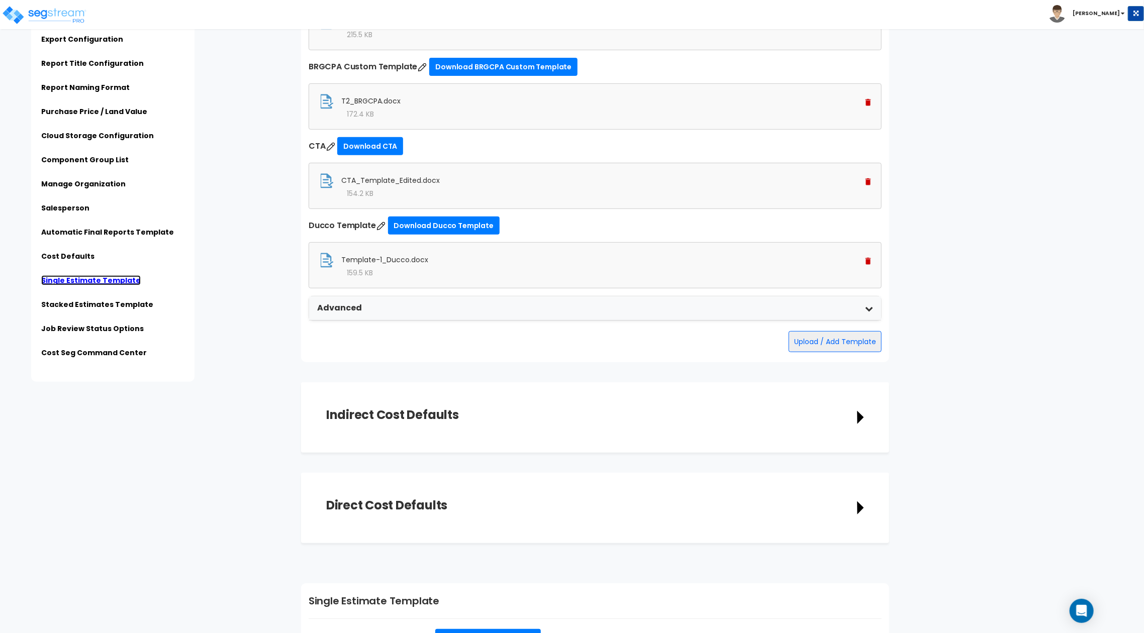
scroll to position [2729, 0]
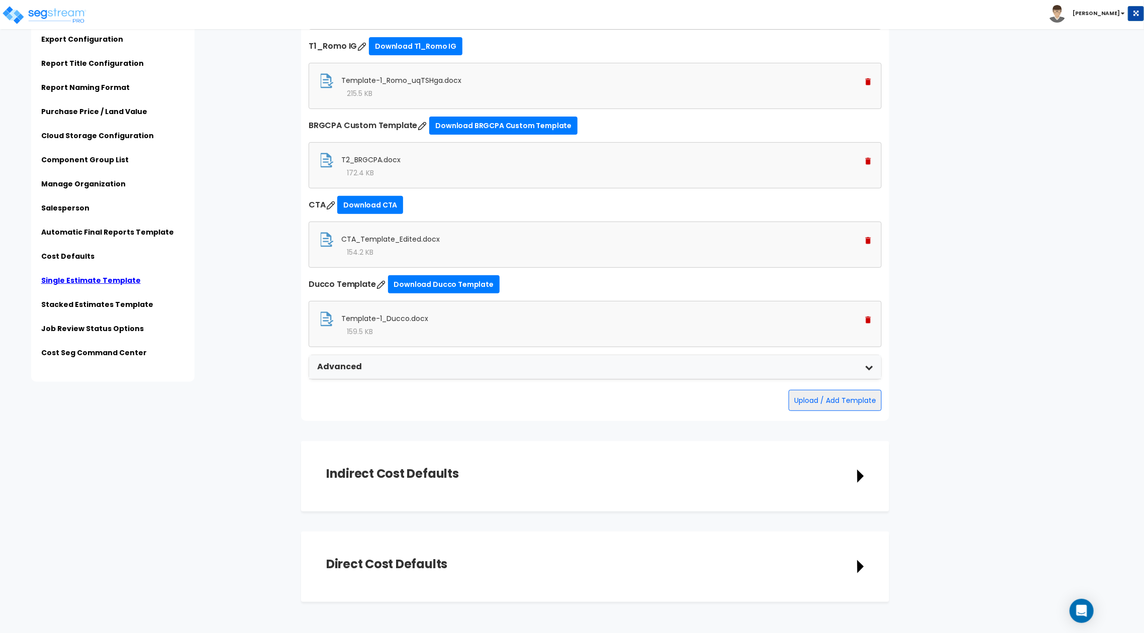
click at [868, 324] on img at bounding box center [868, 320] width 6 height 7
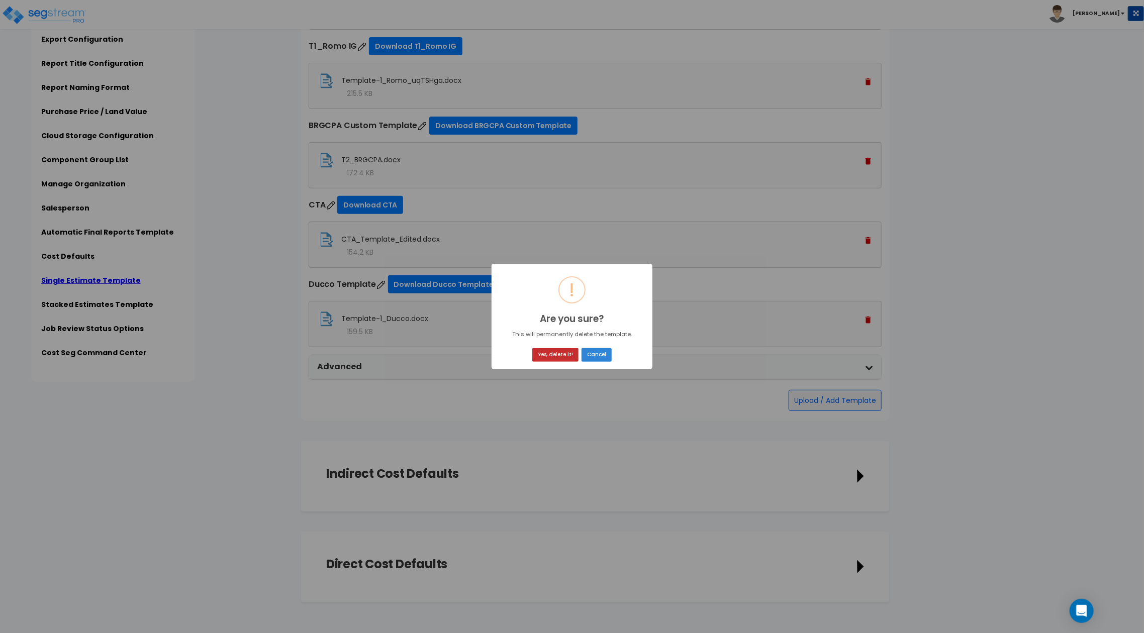
click at [548, 354] on button "Yes, delete it!" at bounding box center [555, 355] width 46 height 14
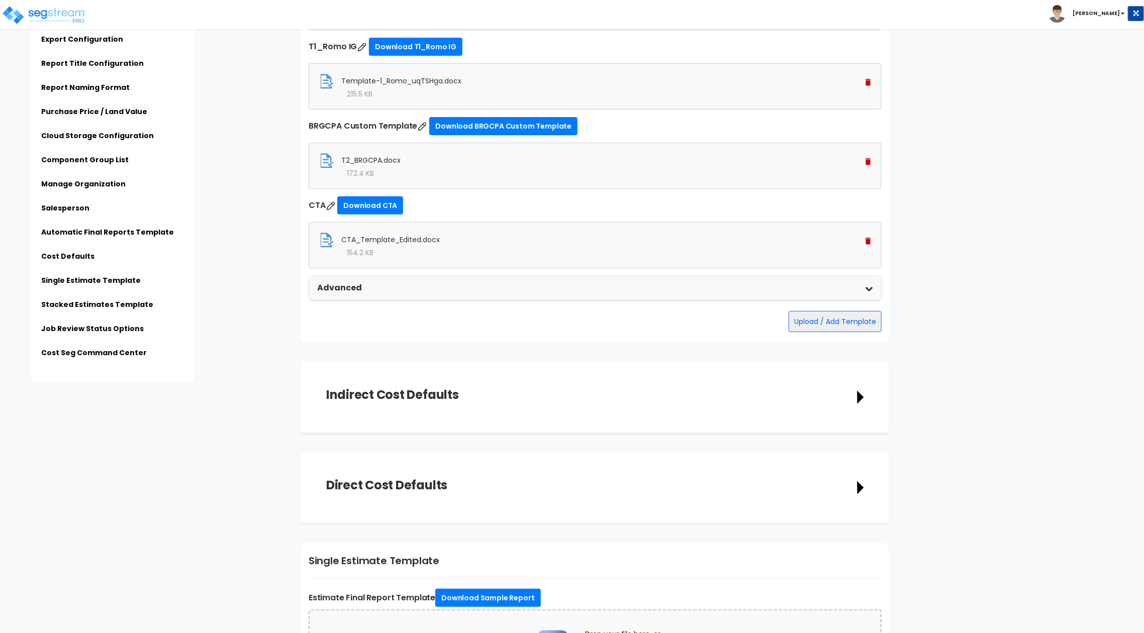
type input "$PROPERTY_NAME - $STREET_ADDRESS - Engineering Report"
type input "$PROPERTY_NAME - $STREET_ADDRESS - Final Report"
type input "$ESTIMATE_NAME - $STREET_ADDRESS"
type input "Admin"
type input "[STREET_ADDRESS]"
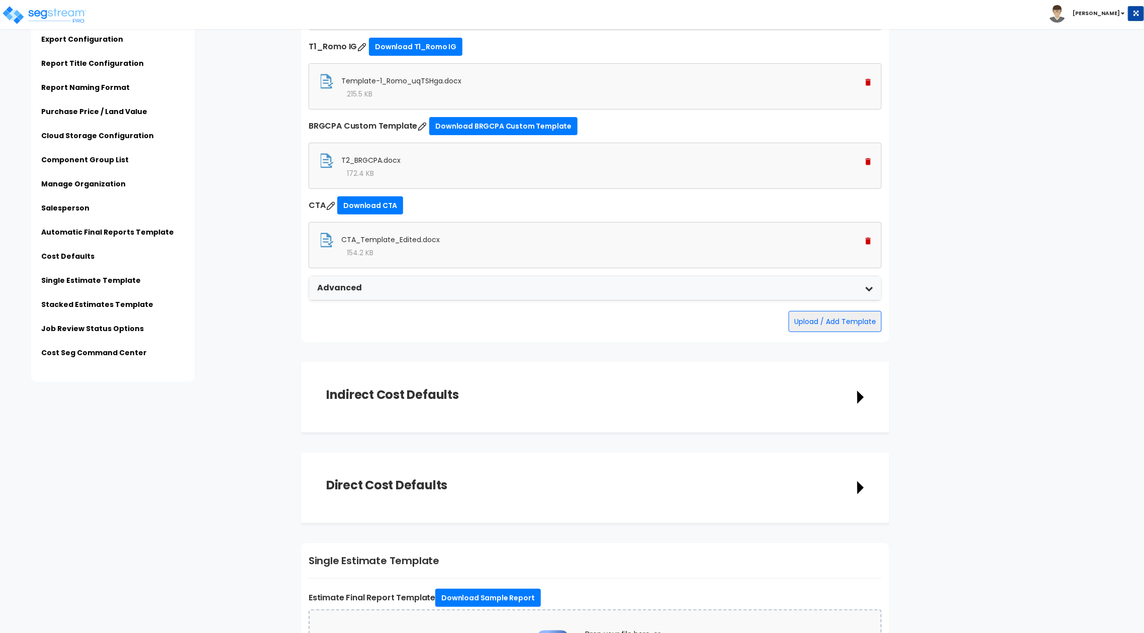
type input "[EMAIL_ADDRESS][DOMAIN_NAME]"
type input "[PHONE_NUMBER]"
type input "[PERSON_NAME]"
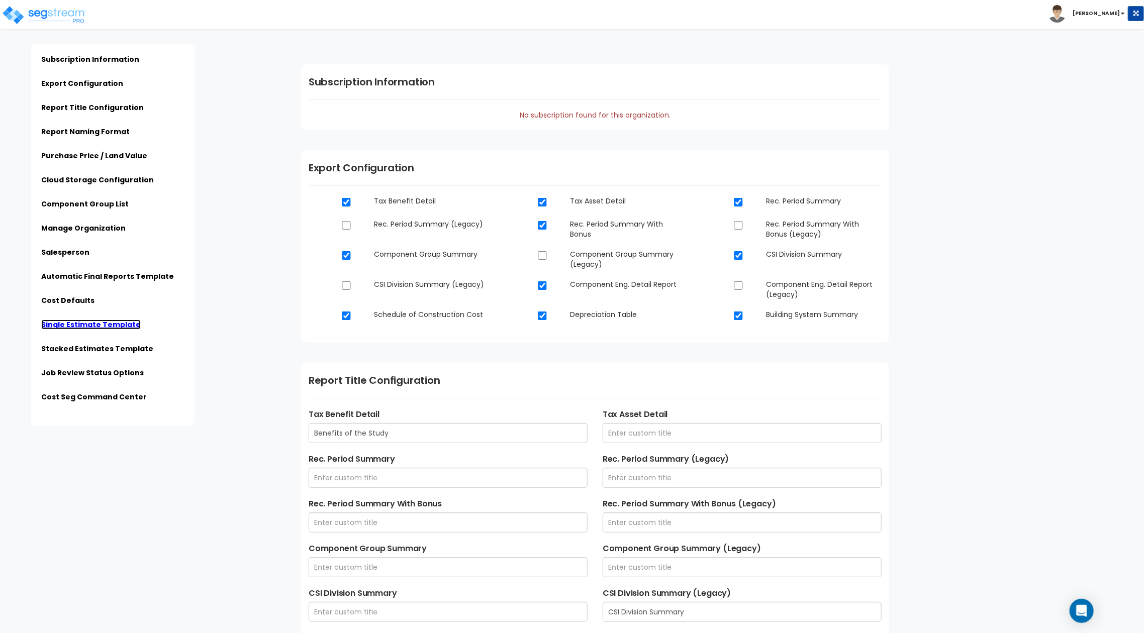
click at [121, 324] on link "Single Estimate Template" at bounding box center [90, 325] width 99 height 10
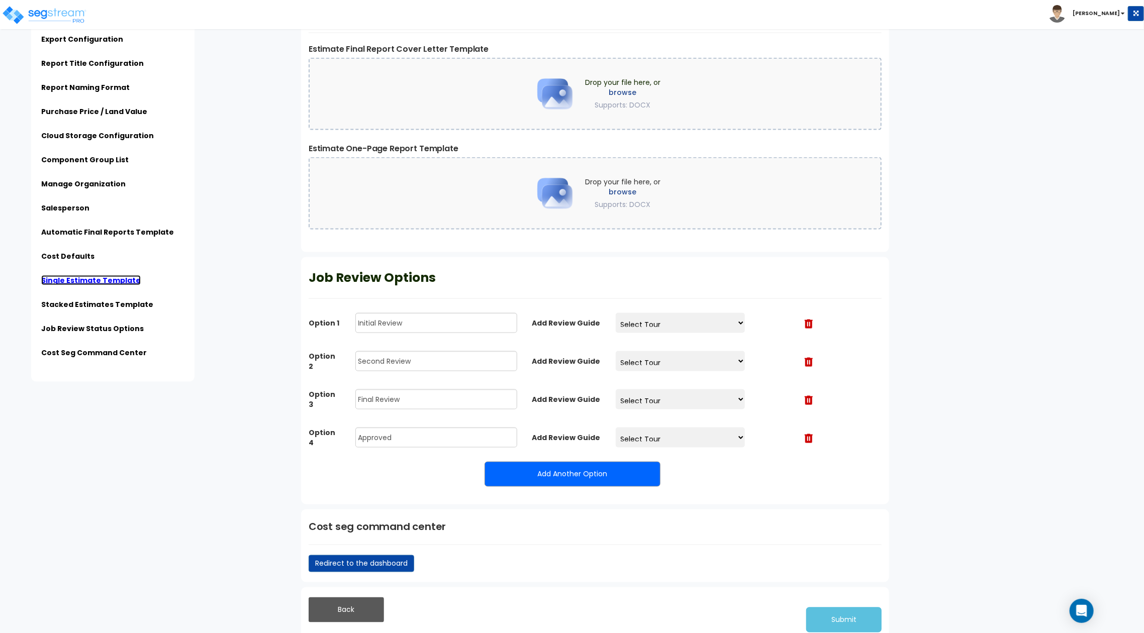
scroll to position [3424, 0]
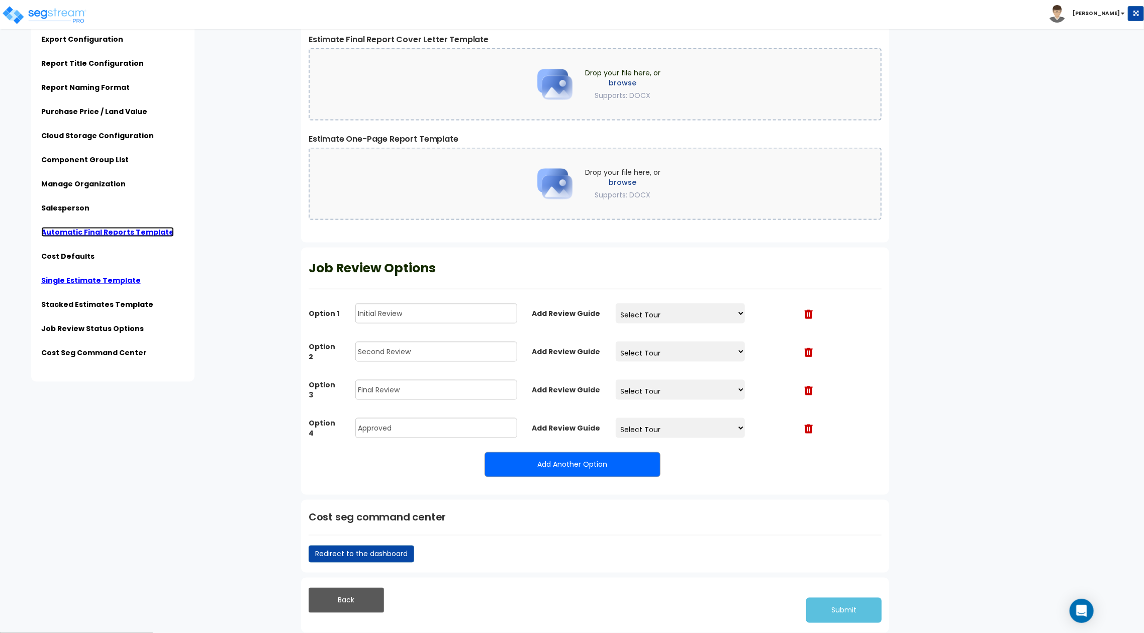
click at [121, 231] on link "Automatic Final Reports Template" at bounding box center [107, 232] width 133 height 10
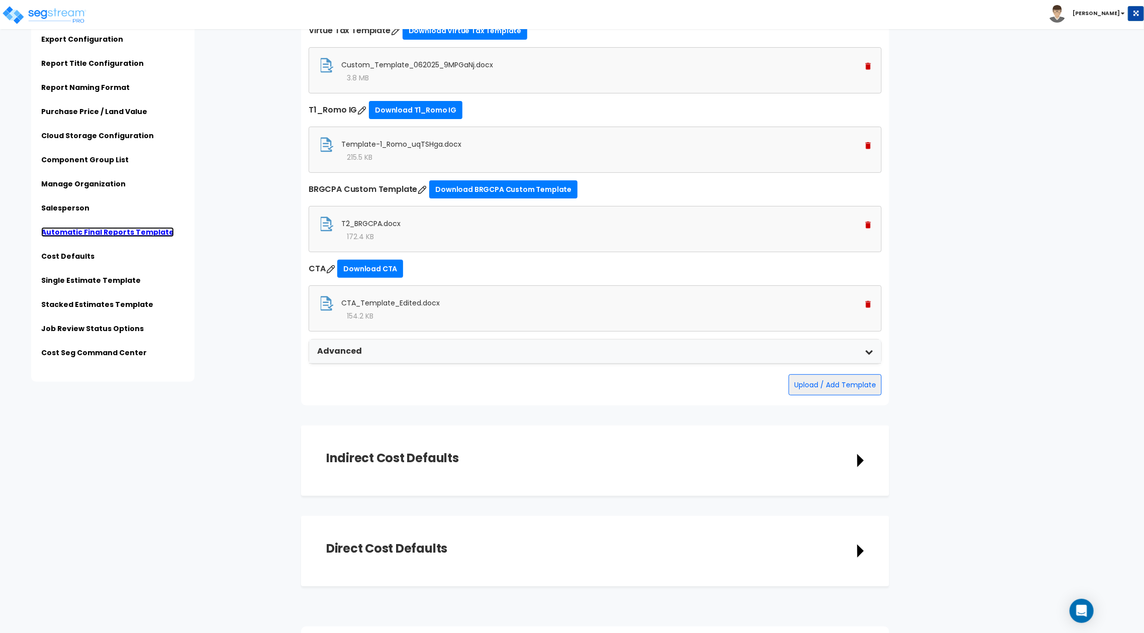
scroll to position [2603, 0]
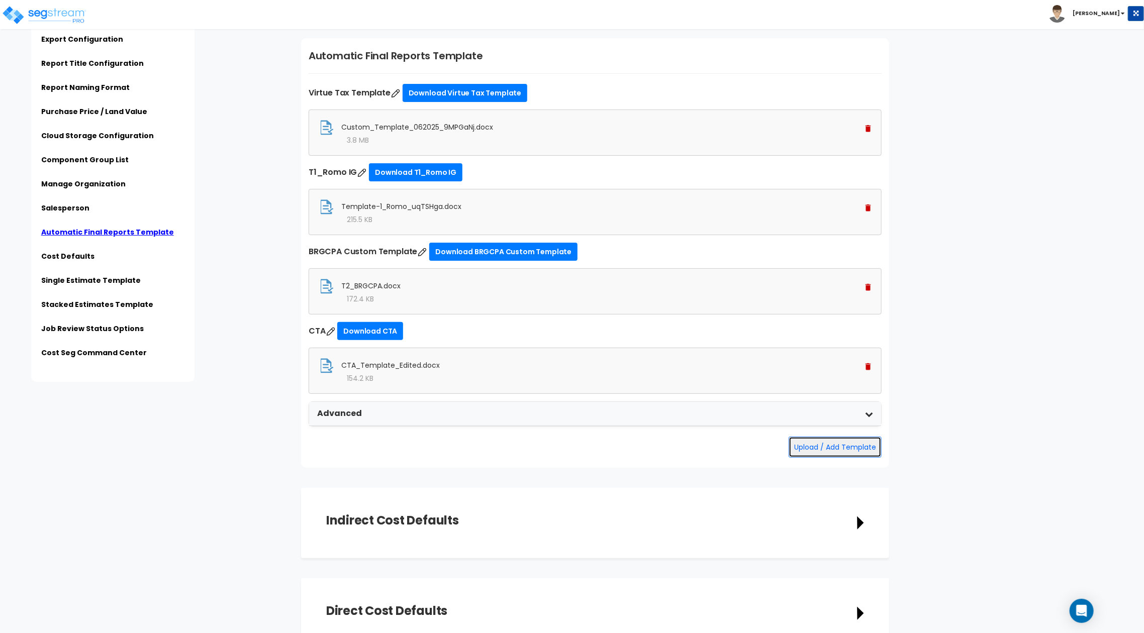
click at [805, 449] on button "Upload / Add Template" at bounding box center [834, 447] width 93 height 21
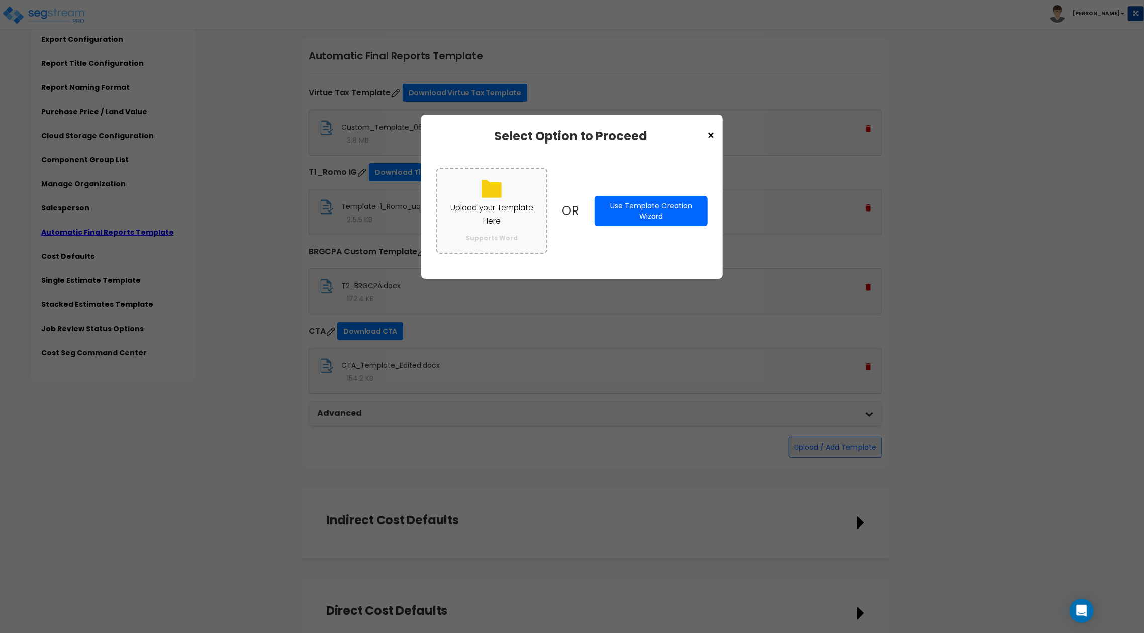
click at [491, 218] on p "Upload your Template Here" at bounding box center [491, 214] width 89 height 26
click at [0, 0] on input "Upload your Template Here Supports Word" at bounding box center [0, 0] width 0 height 0
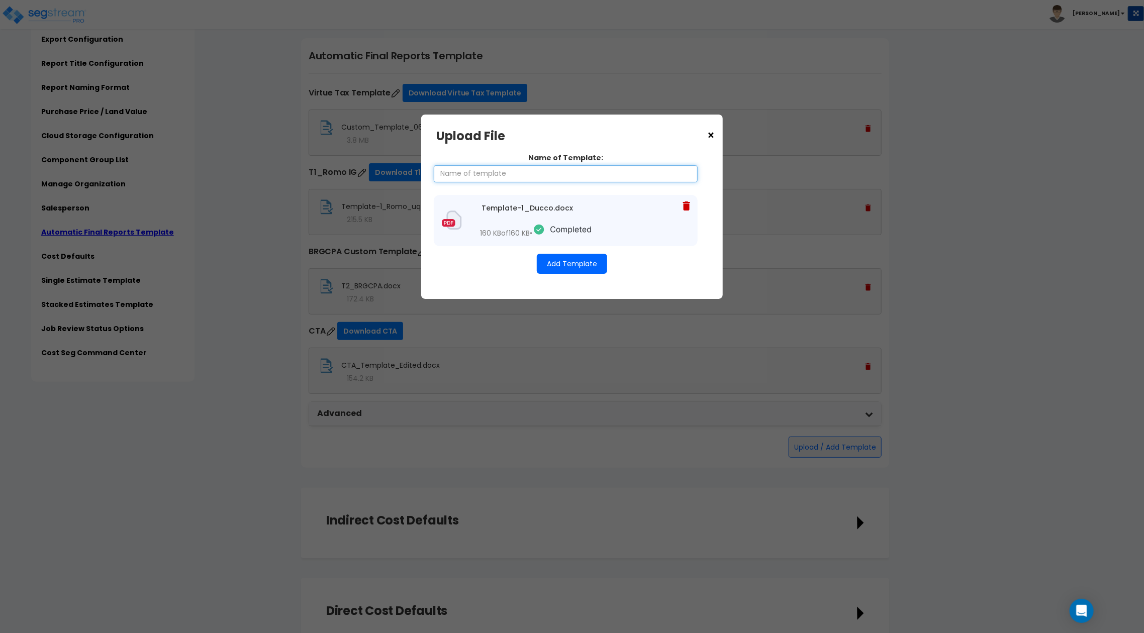
click at [555, 179] on input "Name of Template:" at bounding box center [566, 173] width 264 height 17
type input "Ducco Template"
click at [567, 263] on button "Add Template" at bounding box center [572, 264] width 70 height 20
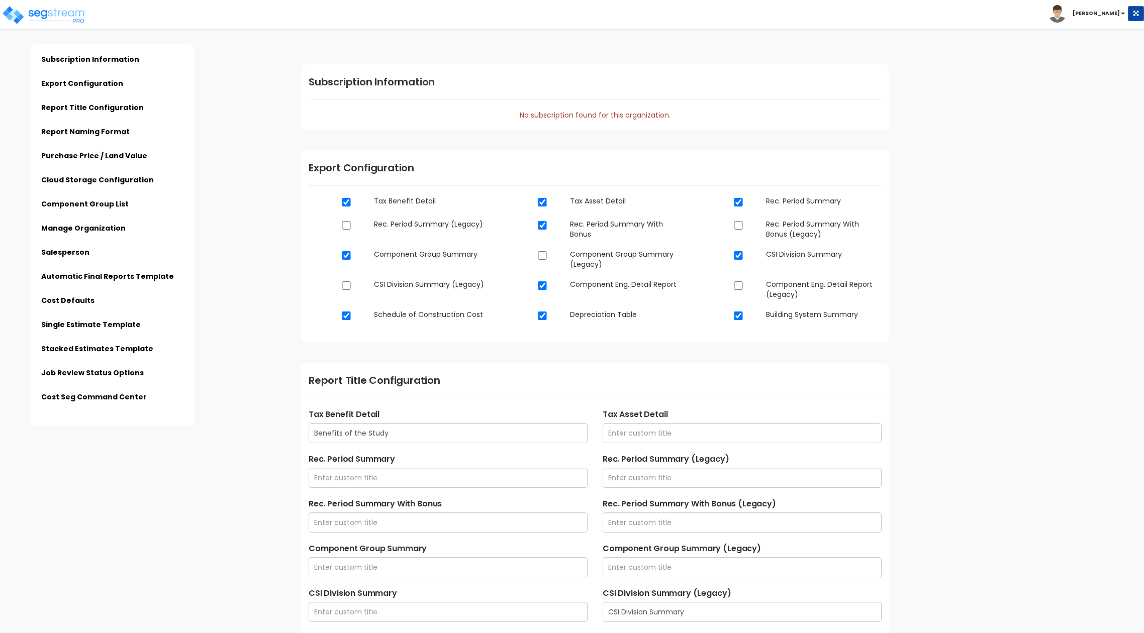
scroll to position [2609, 0]
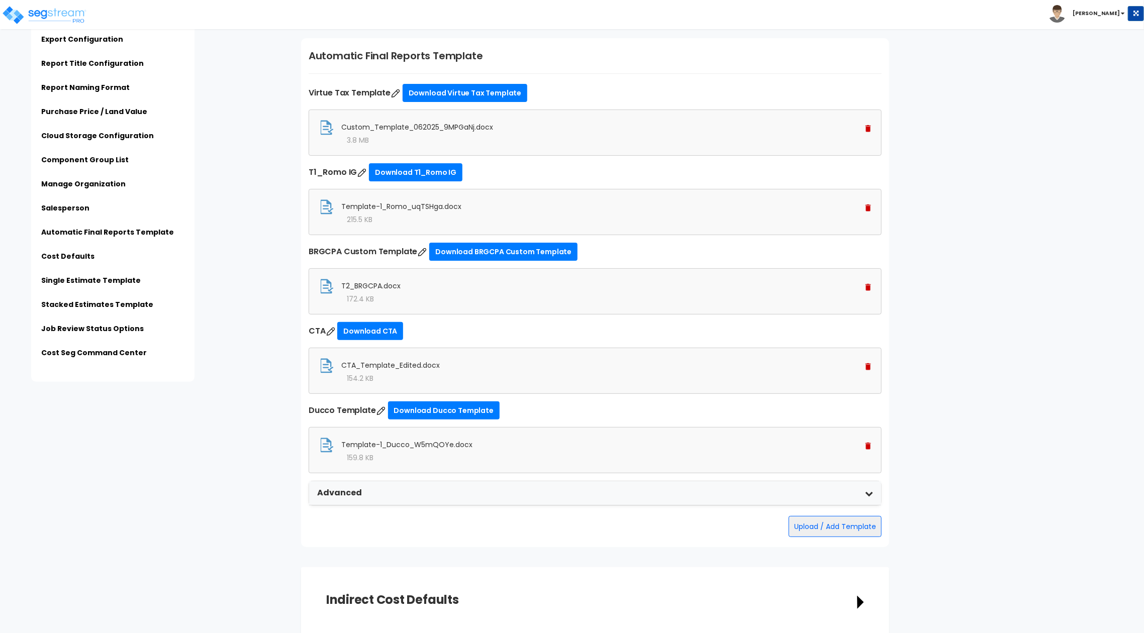
type input "$PROPERTY_NAME - $STREET_ADDRESS - Engineering Report"
type input "$PROPERTY_NAME - $STREET_ADDRESS - Final Report"
type input "$ESTIMATE_NAME - $STREET_ADDRESS"
type input "Admin"
type input "[STREET_ADDRESS]"
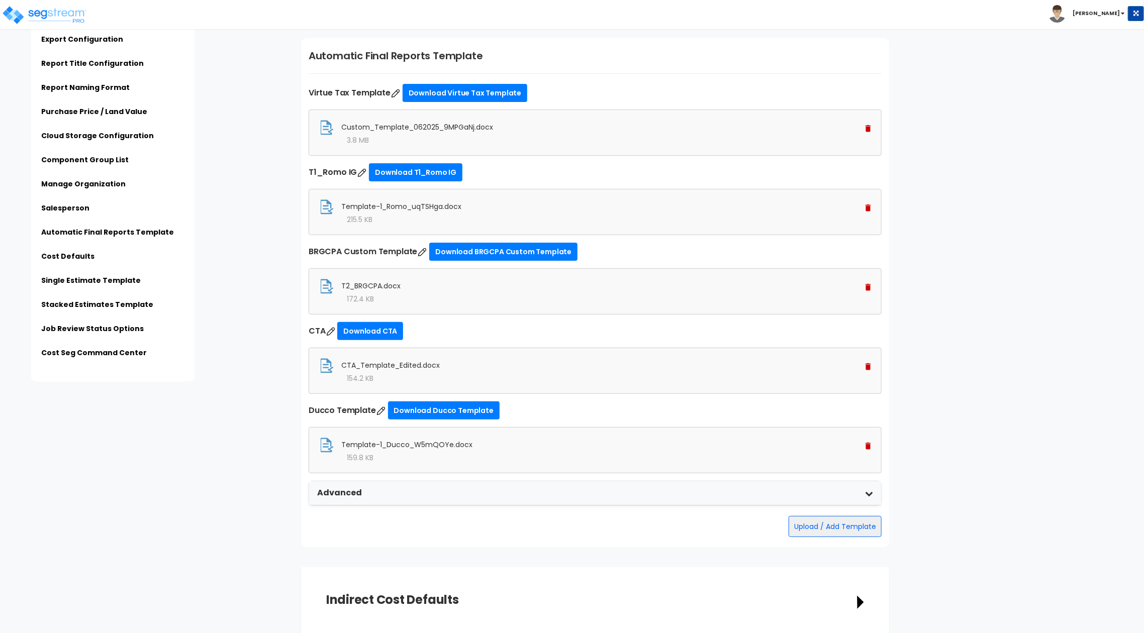
type input "[EMAIL_ADDRESS][DOMAIN_NAME]"
type input "[PHONE_NUMBER]"
type input "[PERSON_NAME]"
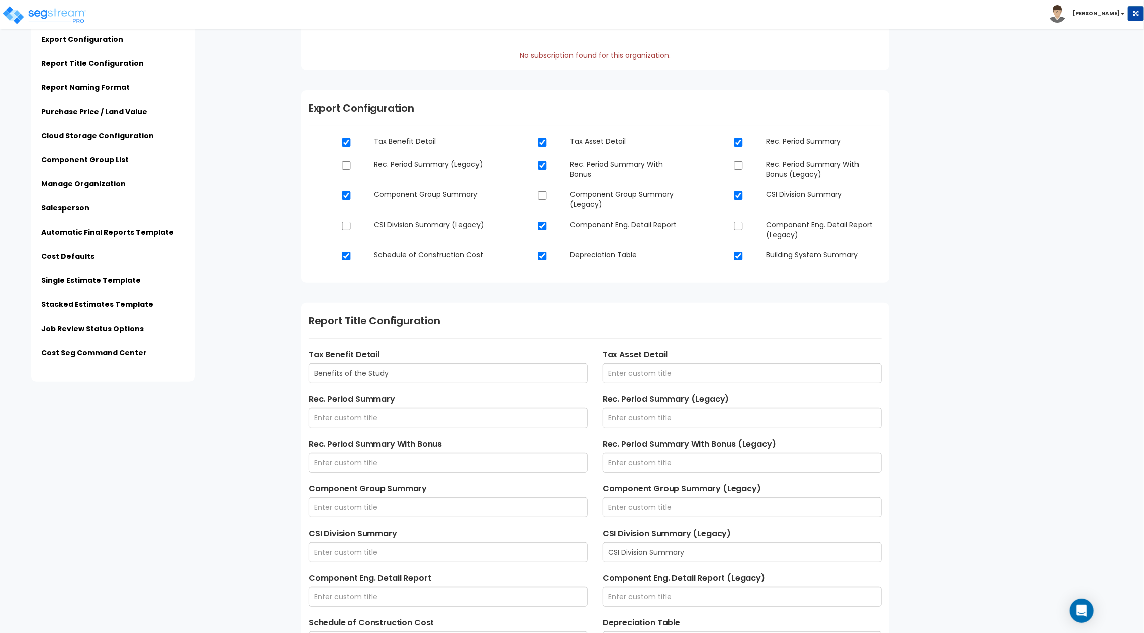
scroll to position [0, 0]
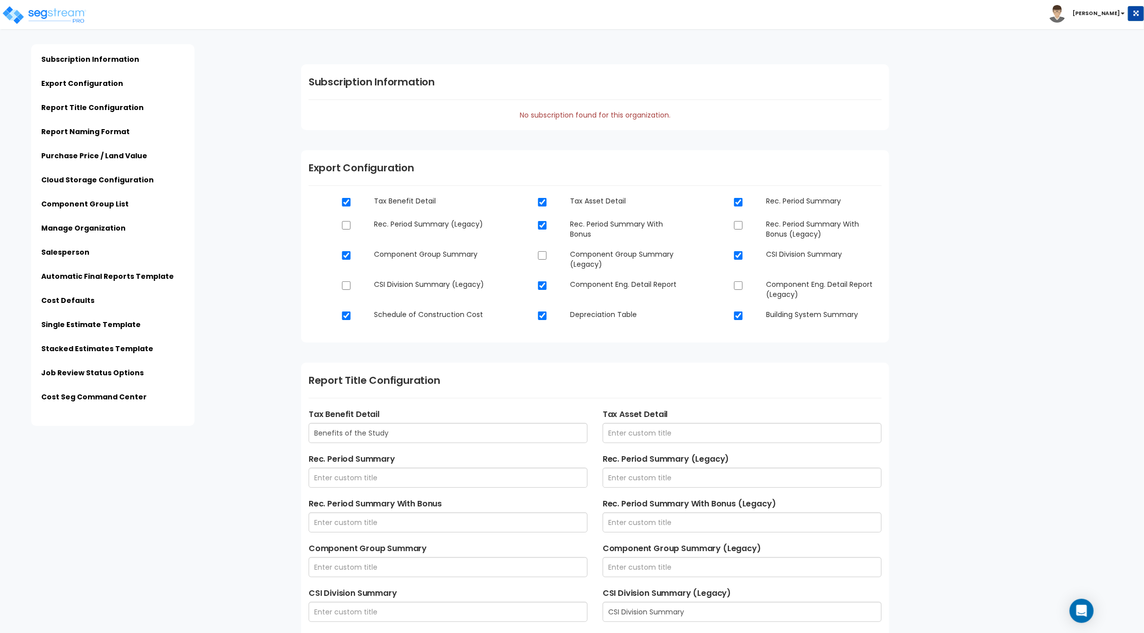
click at [52, 2] on div "Click to return on the top page" at bounding box center [50, 6] width 95 height 13
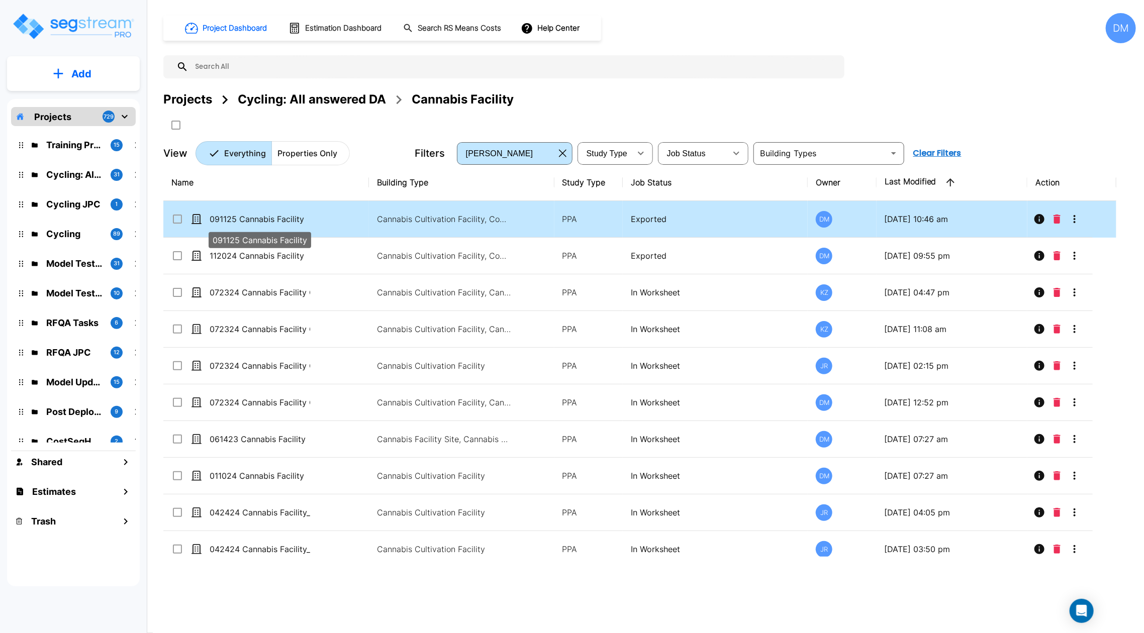
click at [249, 221] on p "091125 Cannabis Facility" at bounding box center [260, 219] width 100 height 12
checkbox input "true"
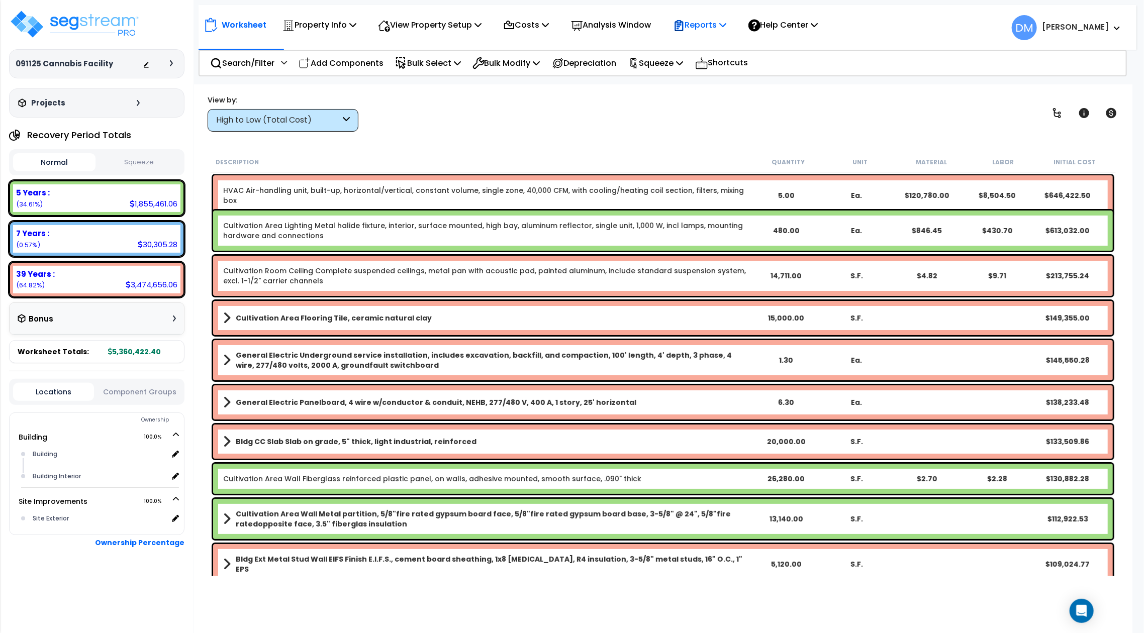
click at [724, 28] on p "Reports" at bounding box center [700, 25] width 54 height 14
click at [717, 43] on link "Get Report" at bounding box center [717, 48] width 99 height 20
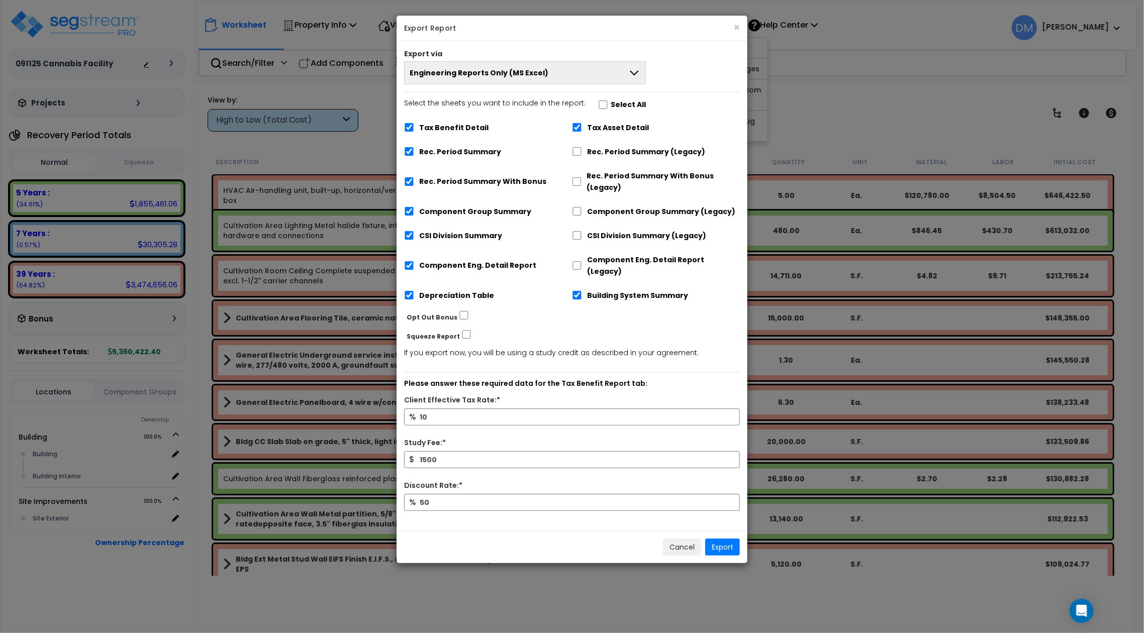
click at [600, 74] on button "Engineering Reports Only (MS Excel)" at bounding box center [525, 72] width 242 height 23
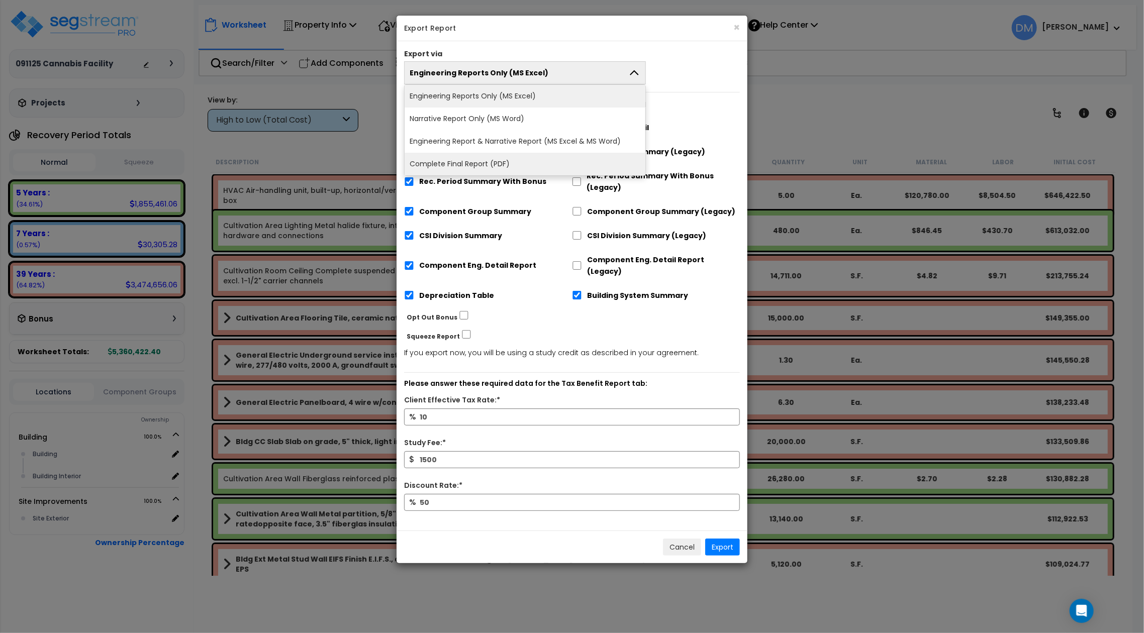
click at [482, 171] on li "Complete Final Report (PDF)" at bounding box center [524, 164] width 241 height 23
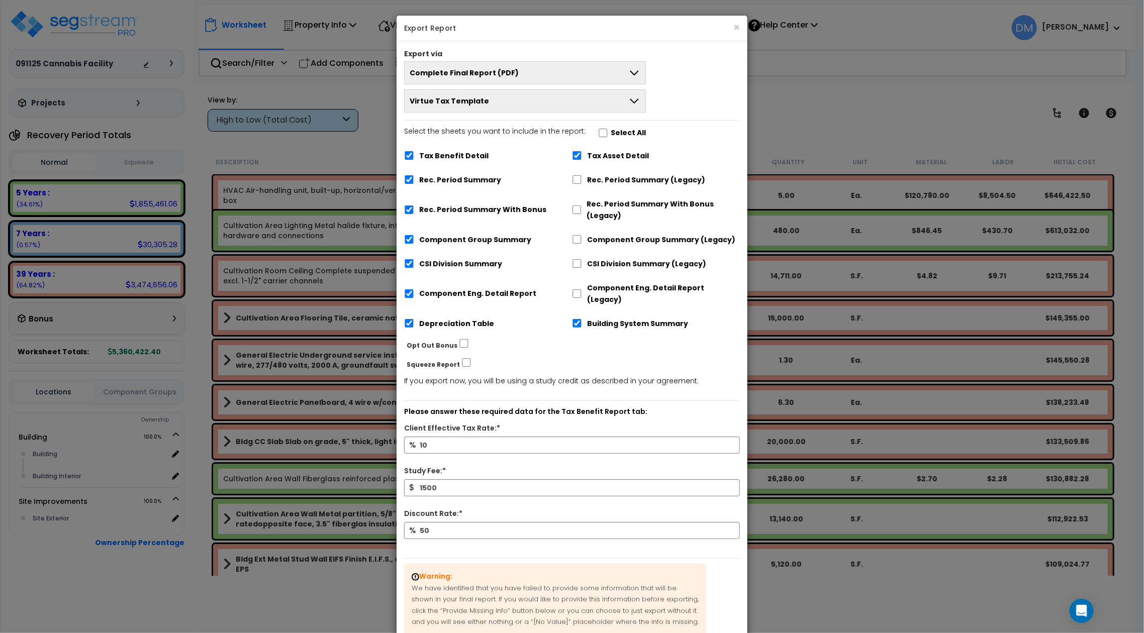
click at [624, 102] on button "Virtue Tax Template" at bounding box center [525, 100] width 242 height 23
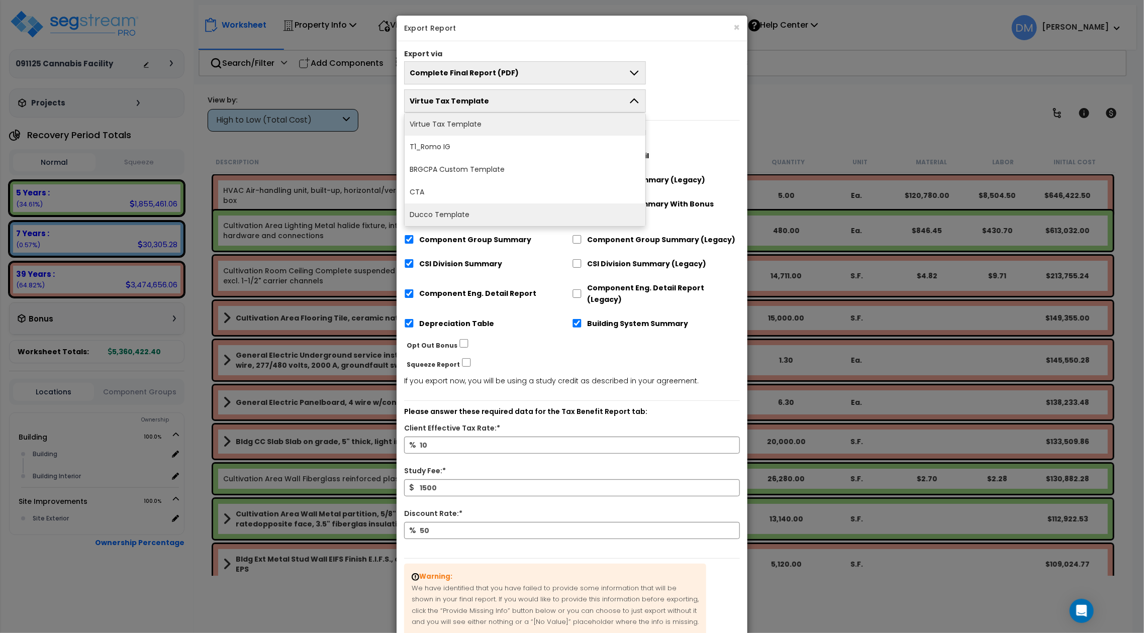
click at [544, 211] on li "Ducco Template" at bounding box center [524, 215] width 241 height 23
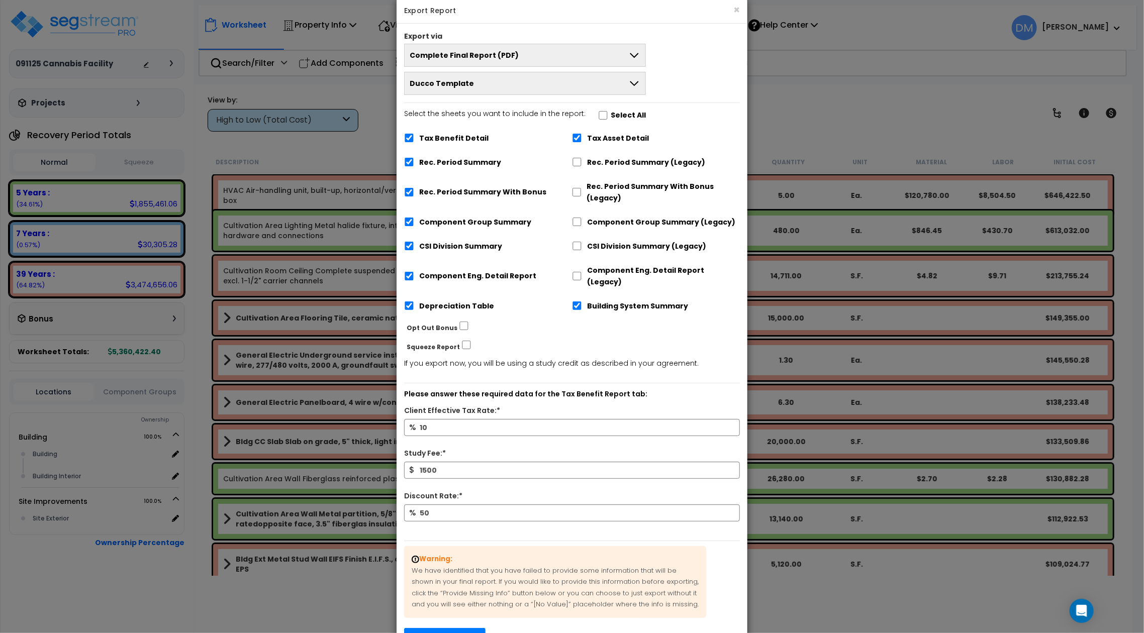
scroll to position [74, 0]
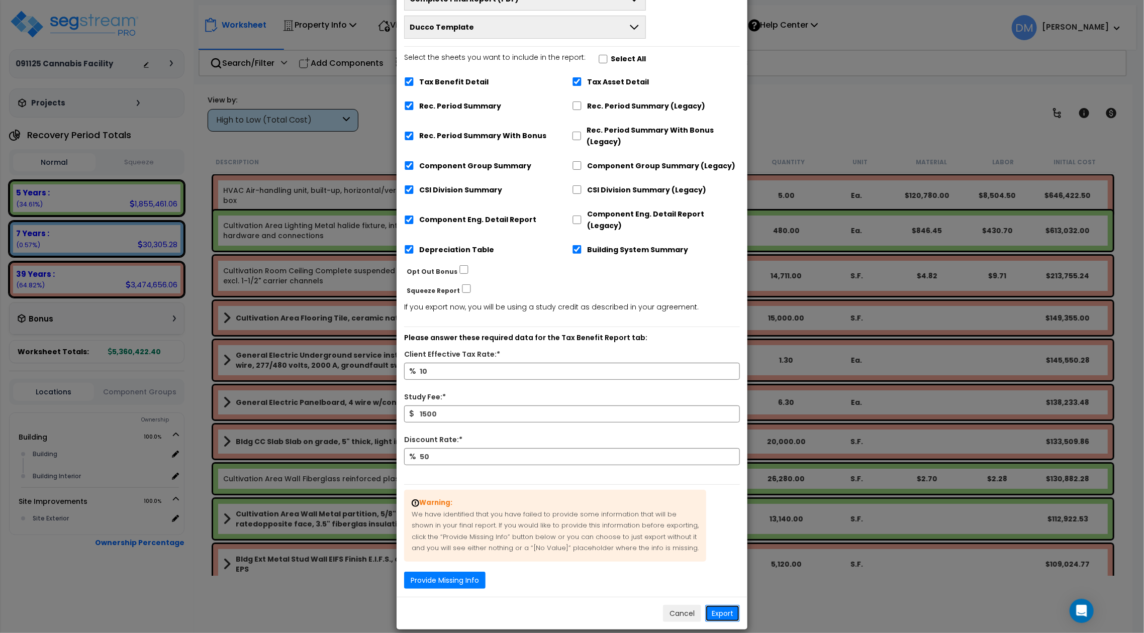
click at [724, 605] on button "Export" at bounding box center [722, 613] width 35 height 17
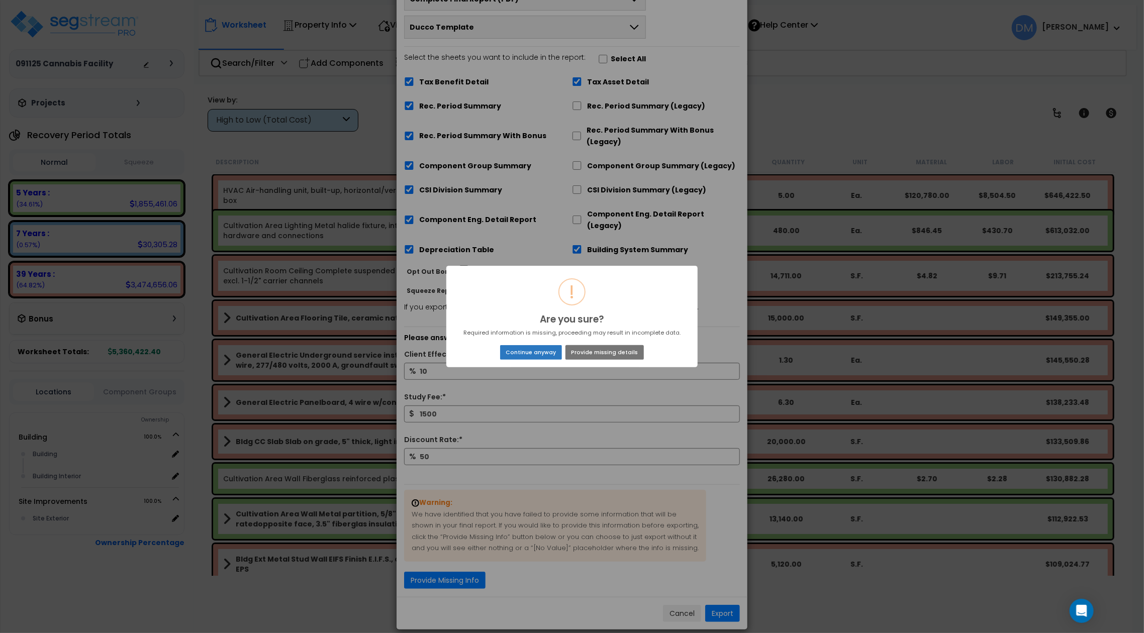
click at [544, 356] on button "Continue anyway" at bounding box center [531, 352] width 62 height 14
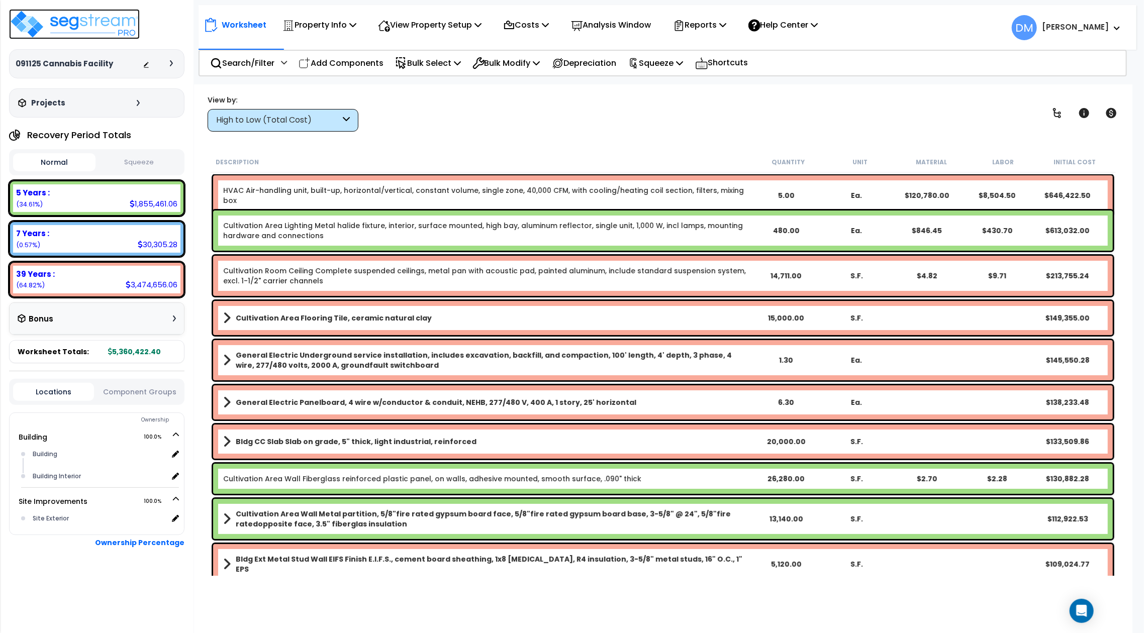
click at [75, 26] on img at bounding box center [74, 24] width 131 height 30
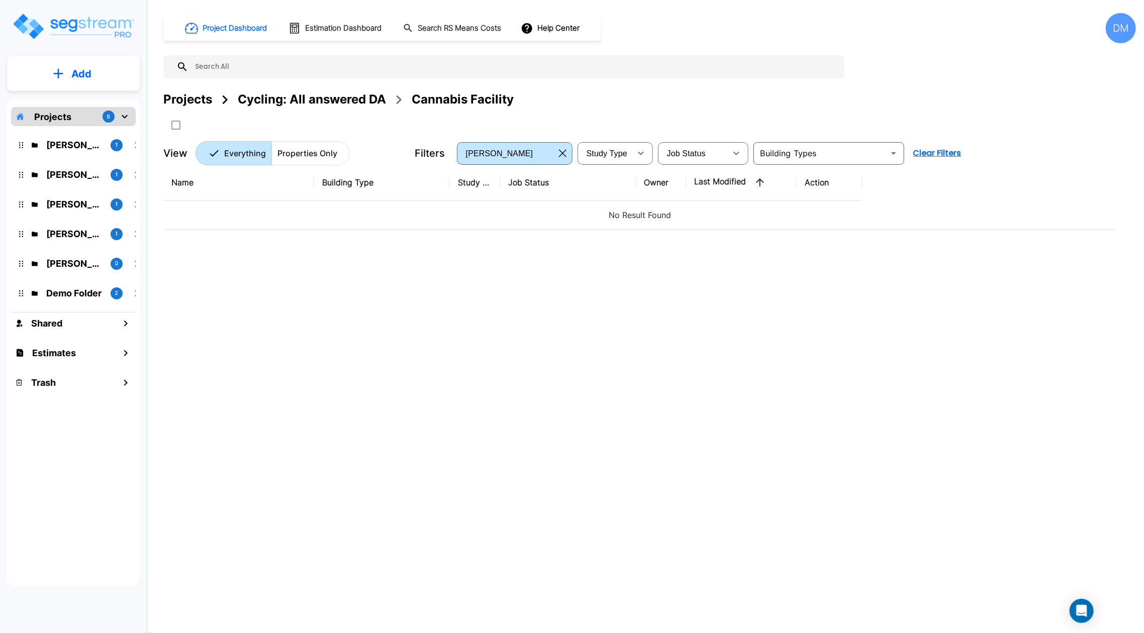
click at [1117, 25] on div "DM" at bounding box center [1120, 28] width 30 height 30
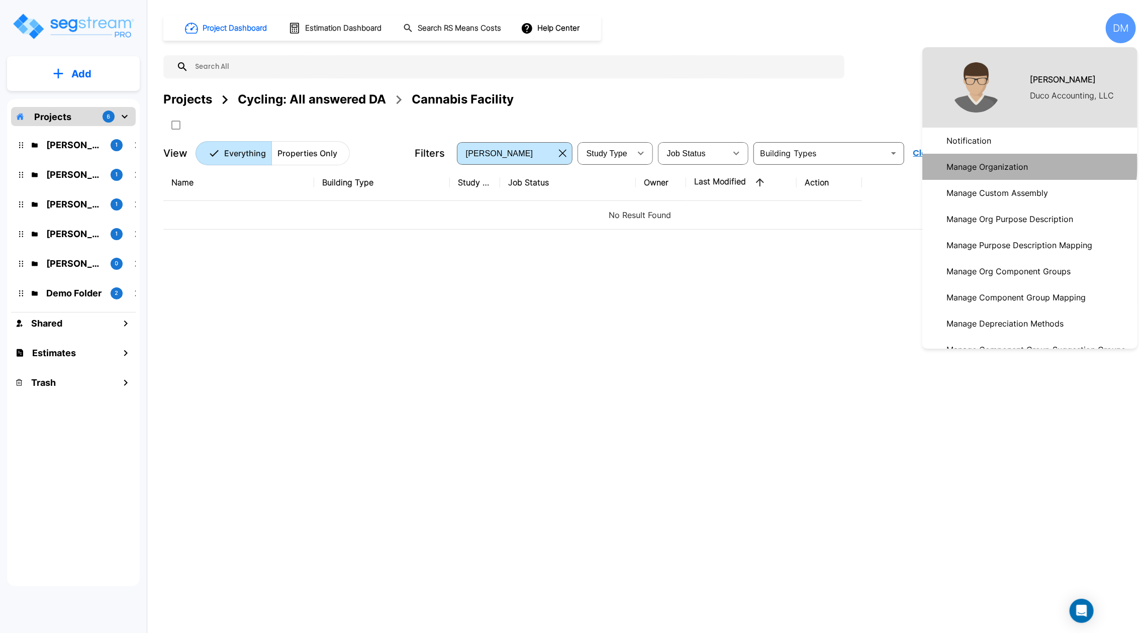
click at [1005, 164] on p "Manage Organization" at bounding box center [986, 167] width 89 height 20
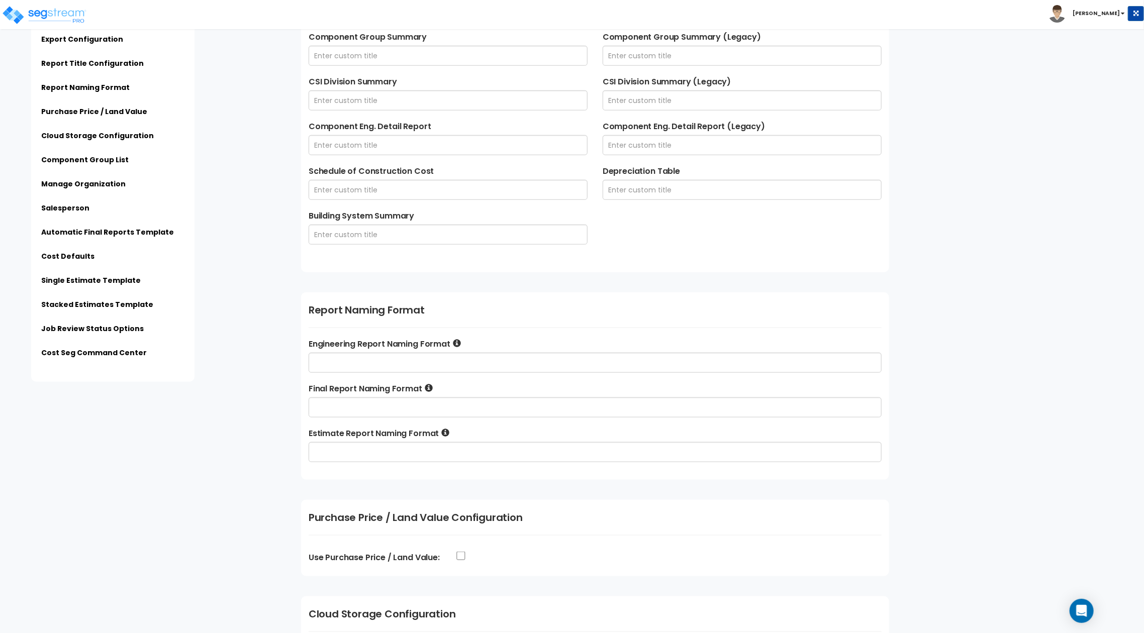
scroll to position [871, 0]
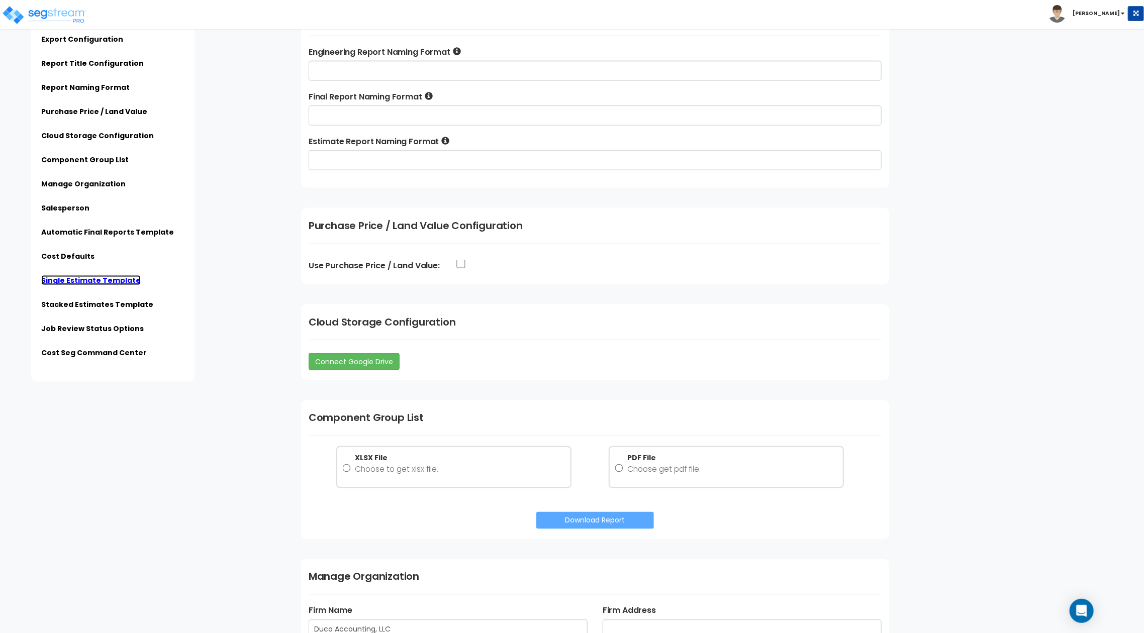
click at [98, 278] on link "Single Estimate Template" at bounding box center [90, 280] width 99 height 10
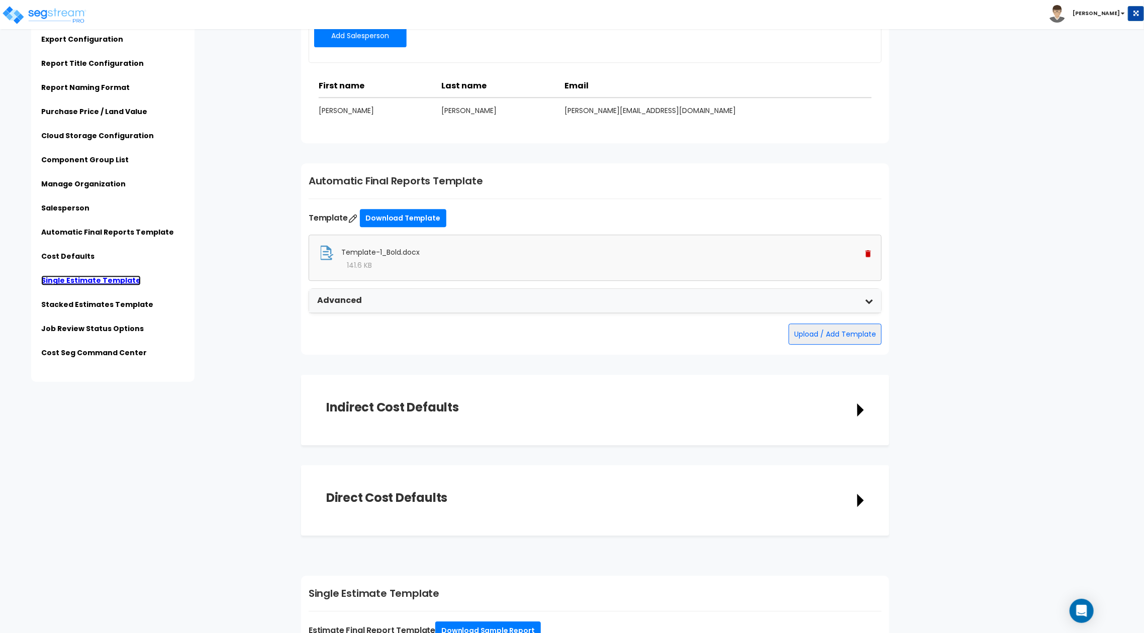
scroll to position [1787, 0]
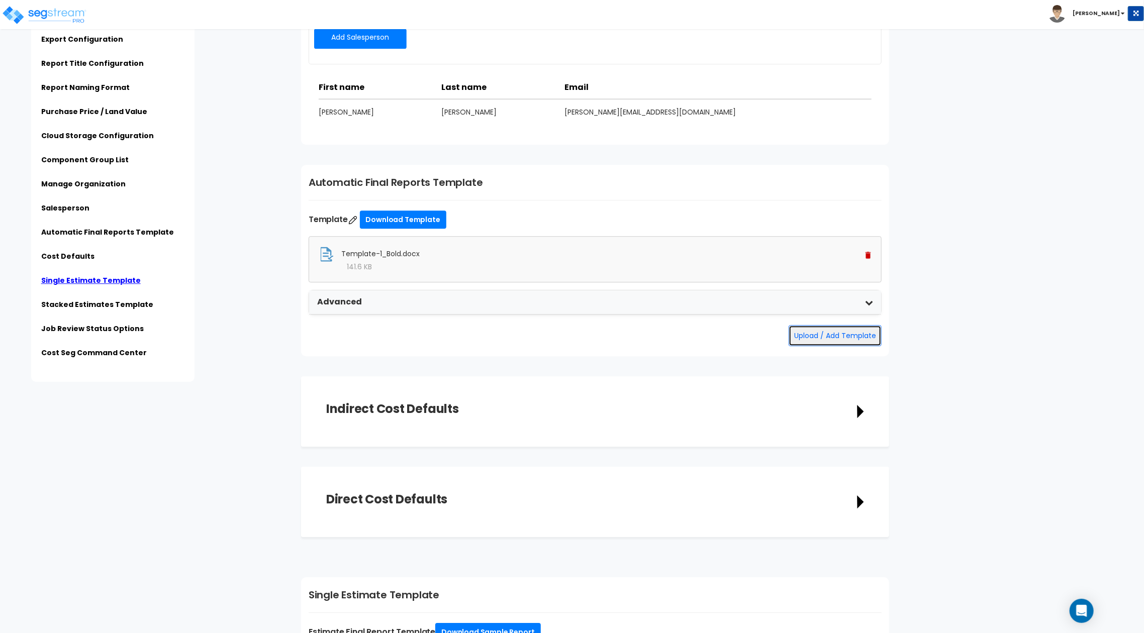
click at [812, 332] on button "Upload / Add Template" at bounding box center [834, 335] width 93 height 21
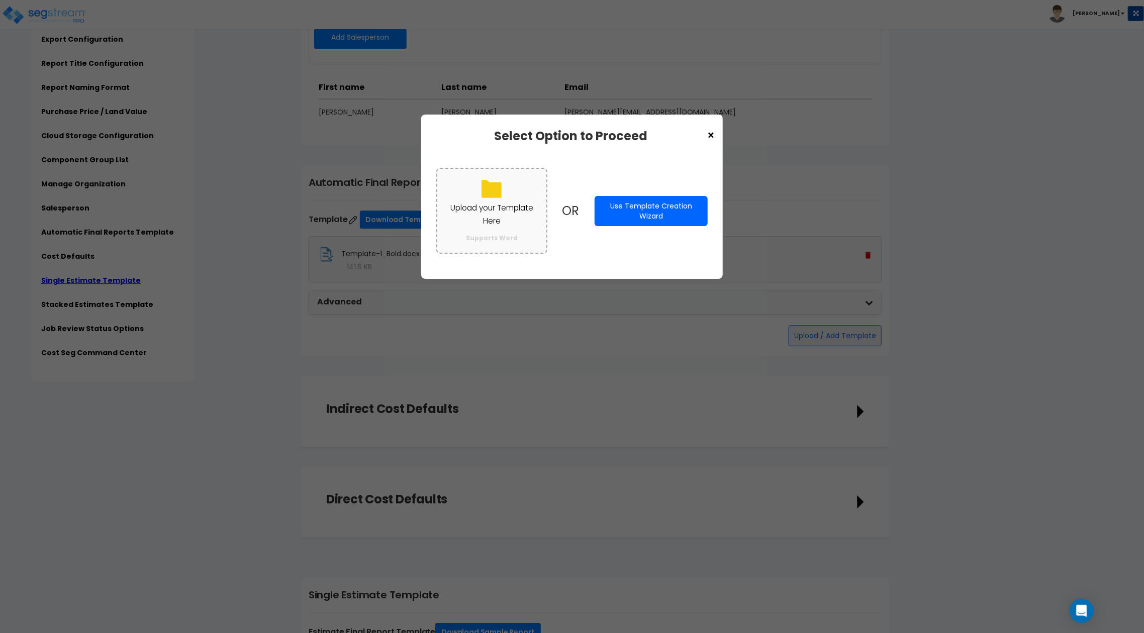
click at [481, 217] on p "Upload your Template Here" at bounding box center [491, 214] width 89 height 26
click at [0, 0] on input "Upload your Template Here Supports Word" at bounding box center [0, 0] width 0 height 0
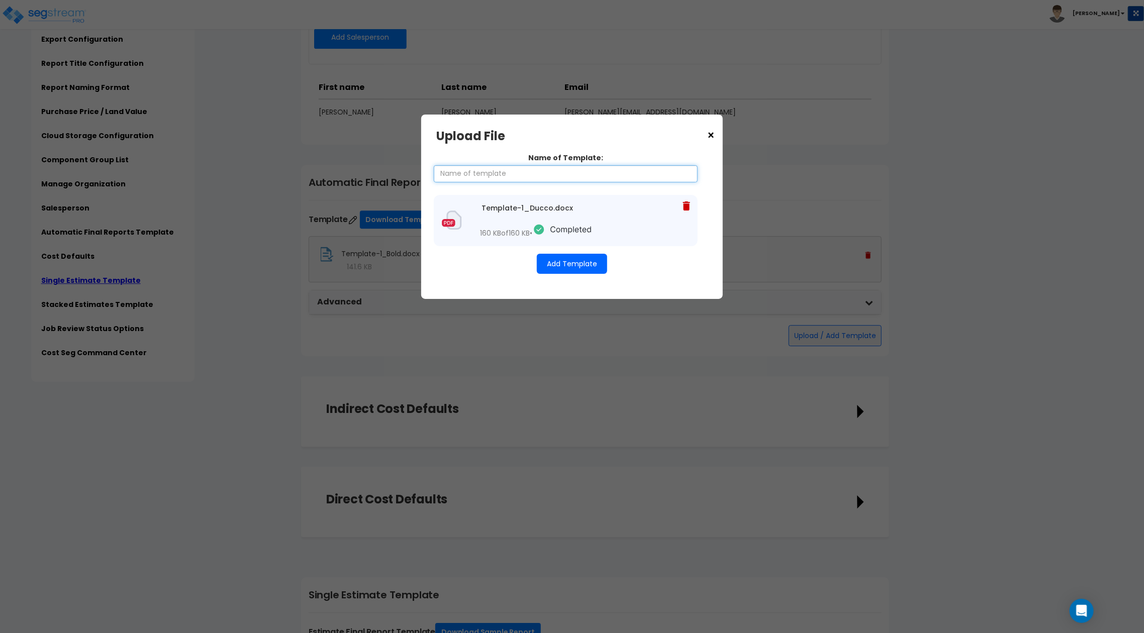
click at [514, 171] on input "Name of Template:" at bounding box center [566, 173] width 264 height 17
type input "Custom Template"
click at [555, 267] on button "Add Template" at bounding box center [572, 264] width 70 height 20
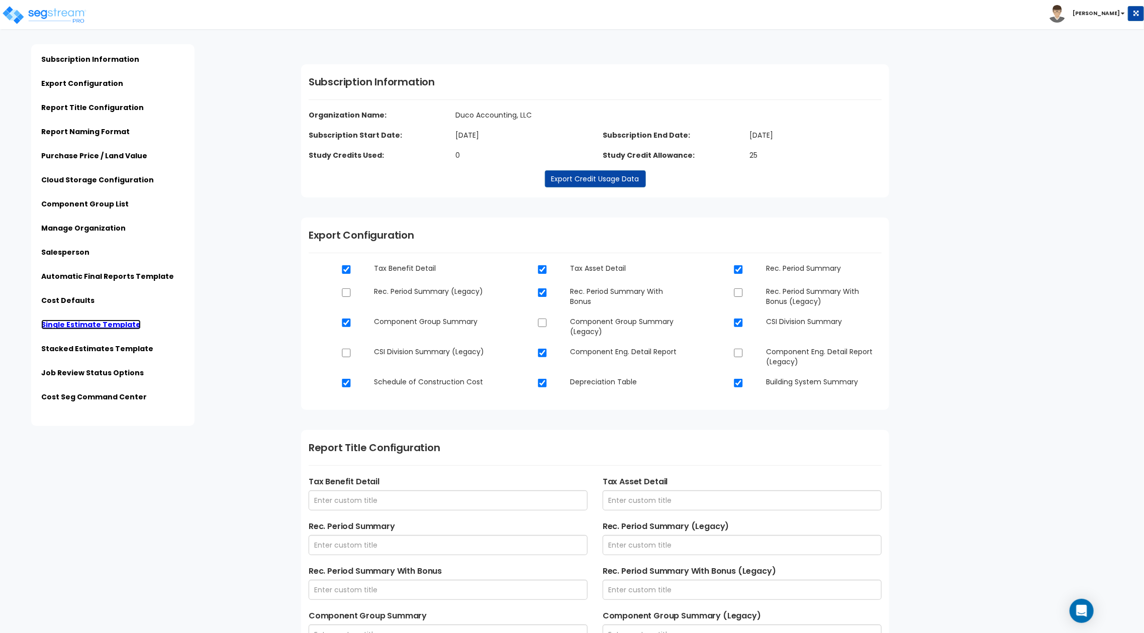
click at [51, 322] on link "Single Estimate Template" at bounding box center [90, 325] width 99 height 10
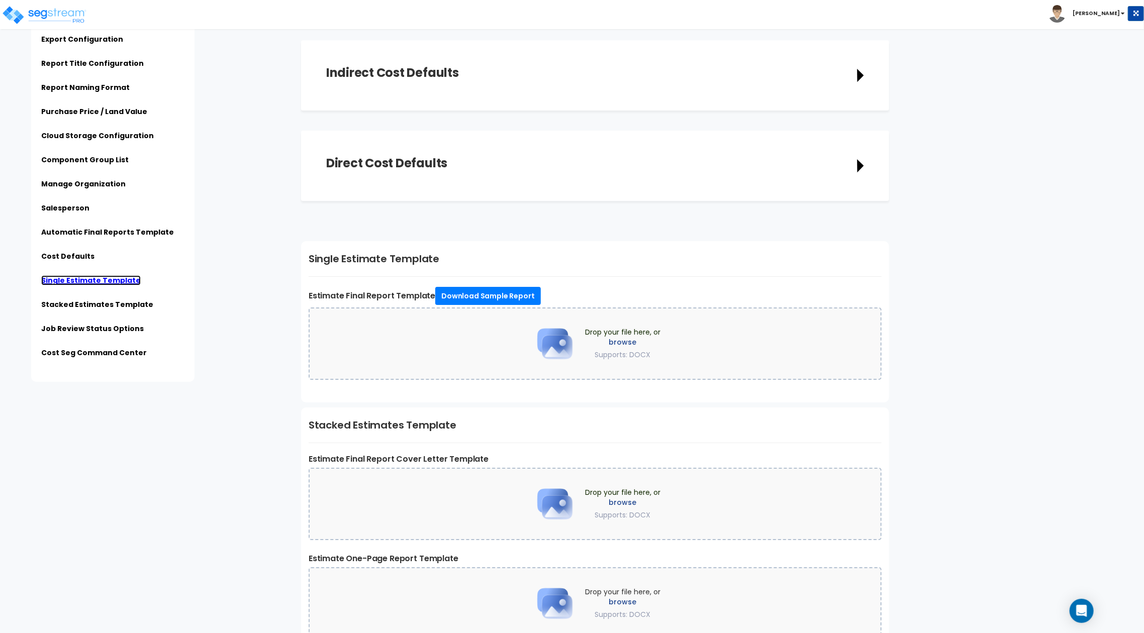
scroll to position [2402, 0]
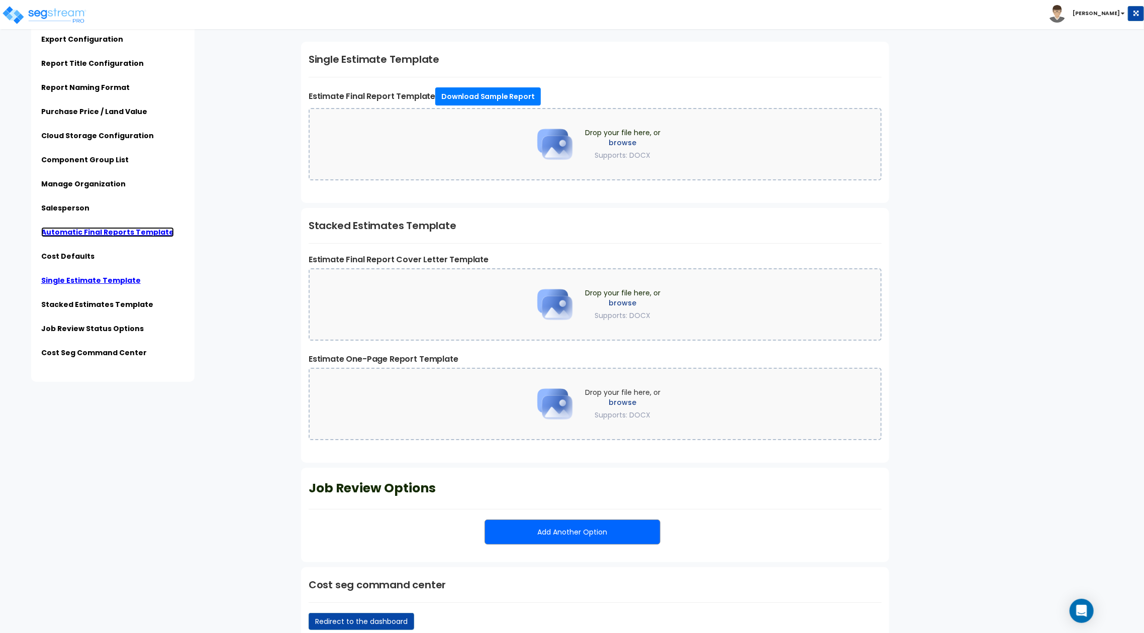
click at [114, 233] on link "Automatic Final Reports Template" at bounding box center [107, 232] width 133 height 10
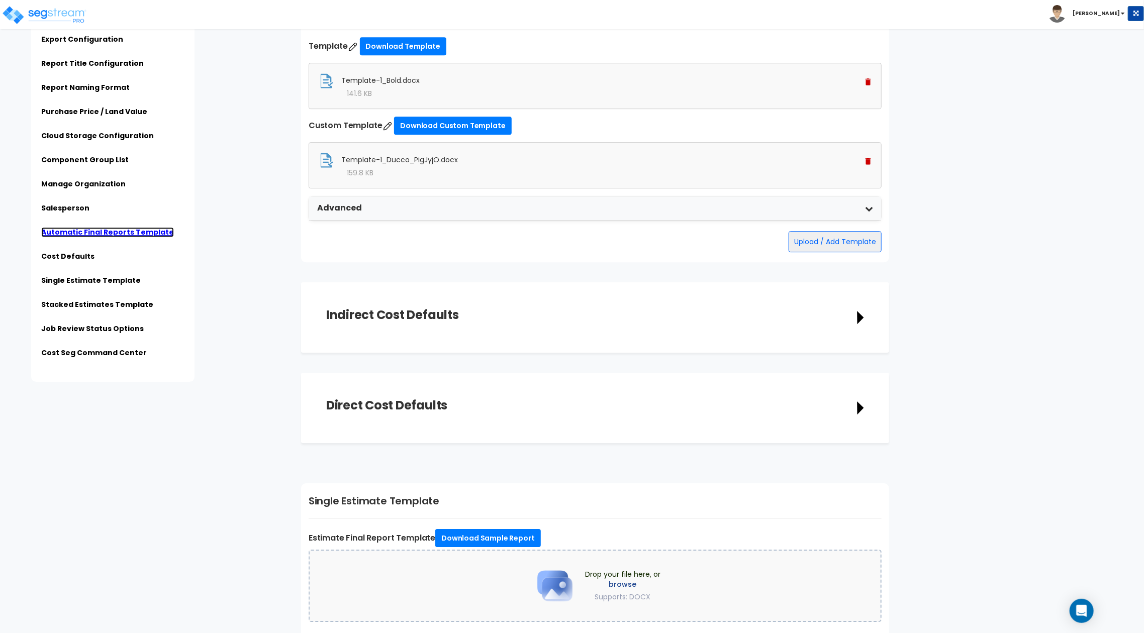
scroll to position [1931, 0]
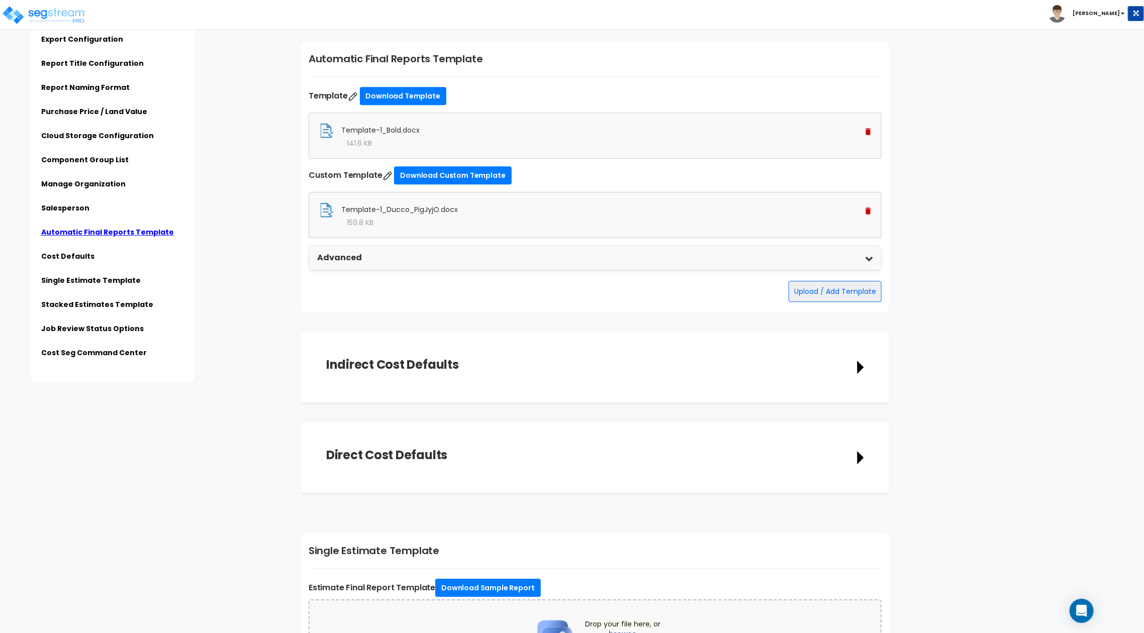
click at [1114, 14] on b "[PERSON_NAME]" at bounding box center [1095, 14] width 47 height 8
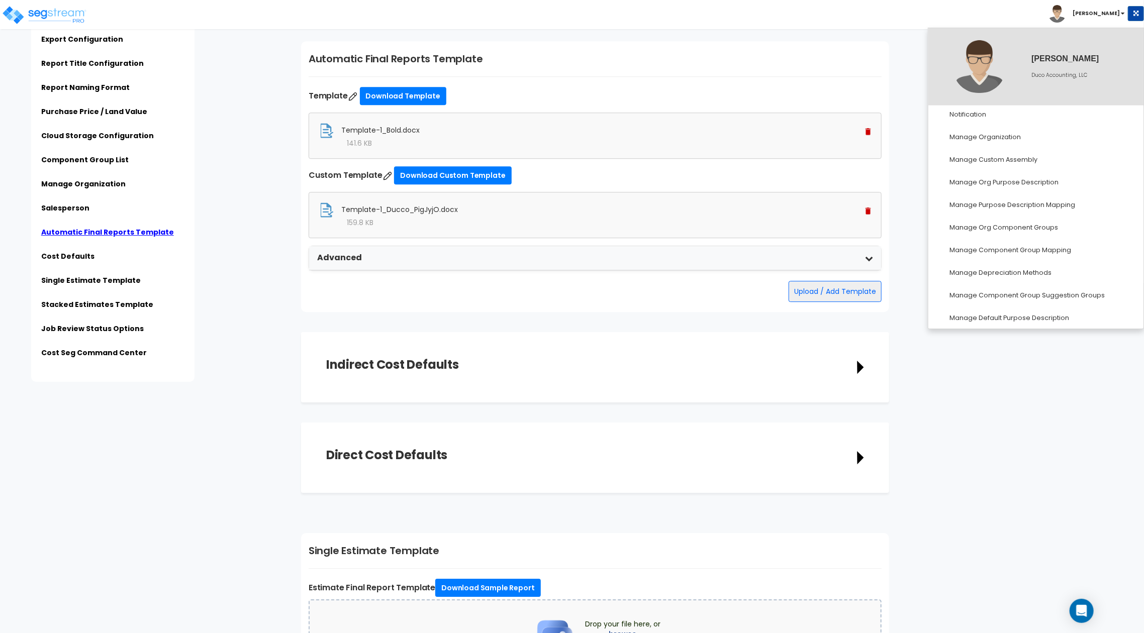
click at [1014, 397] on form "Indirect Cost Defaults Description Cost Unit Select Select" at bounding box center [718, 367] width 835 height 70
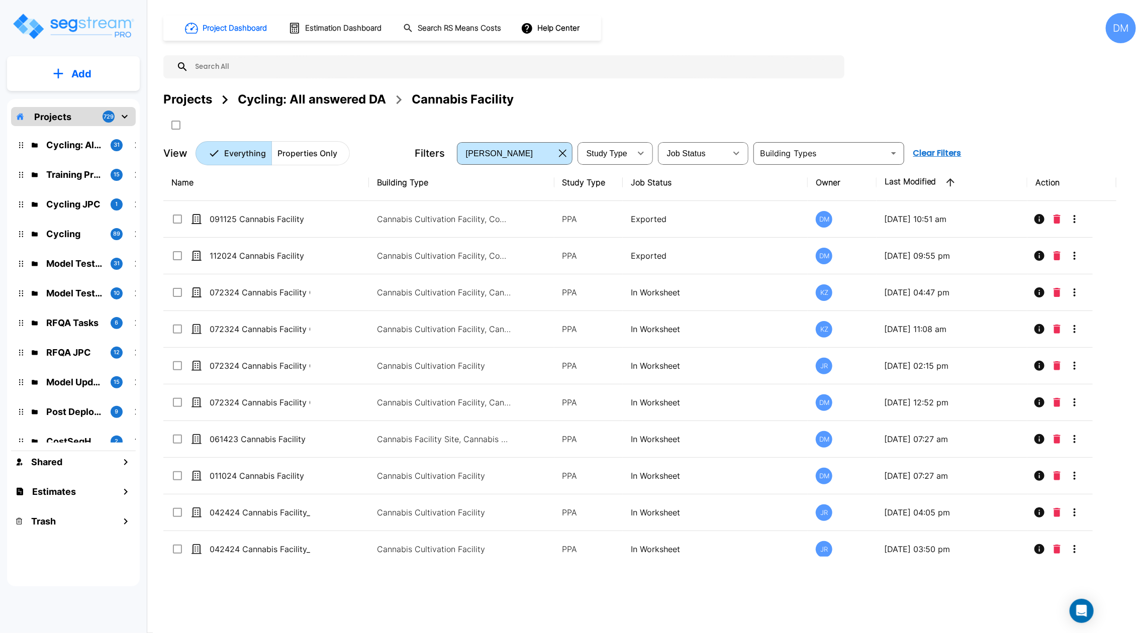
click at [1110, 33] on div "DM" at bounding box center [1120, 28] width 30 height 30
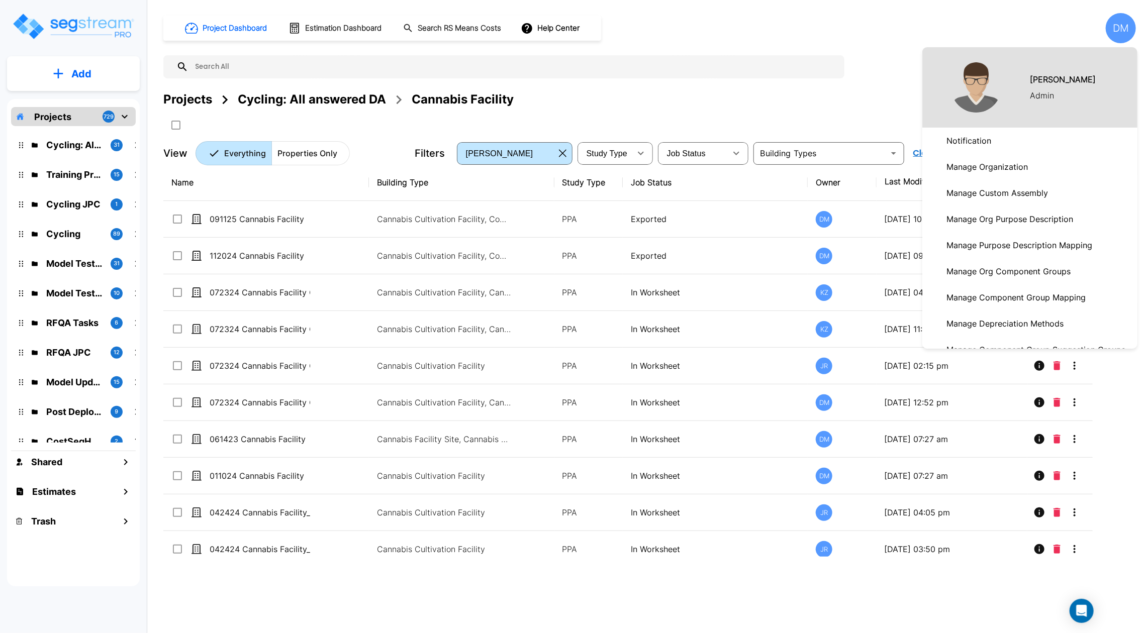
click at [987, 33] on div at bounding box center [572, 316] width 1144 height 633
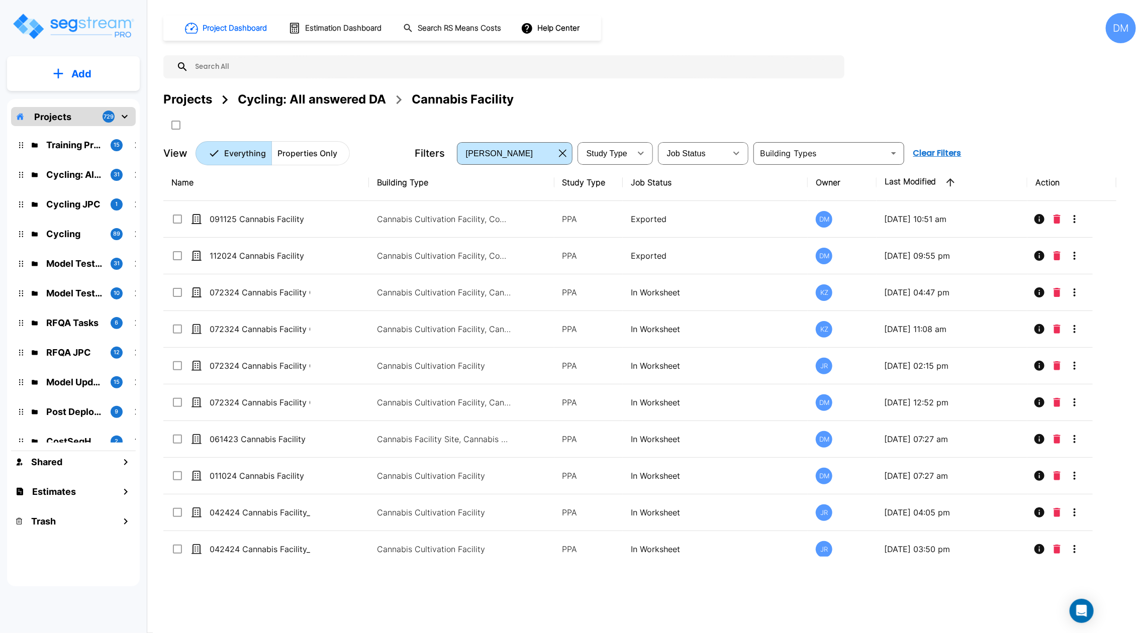
click at [309, 97] on div "Cycling: All answered DA" at bounding box center [312, 99] width 148 height 18
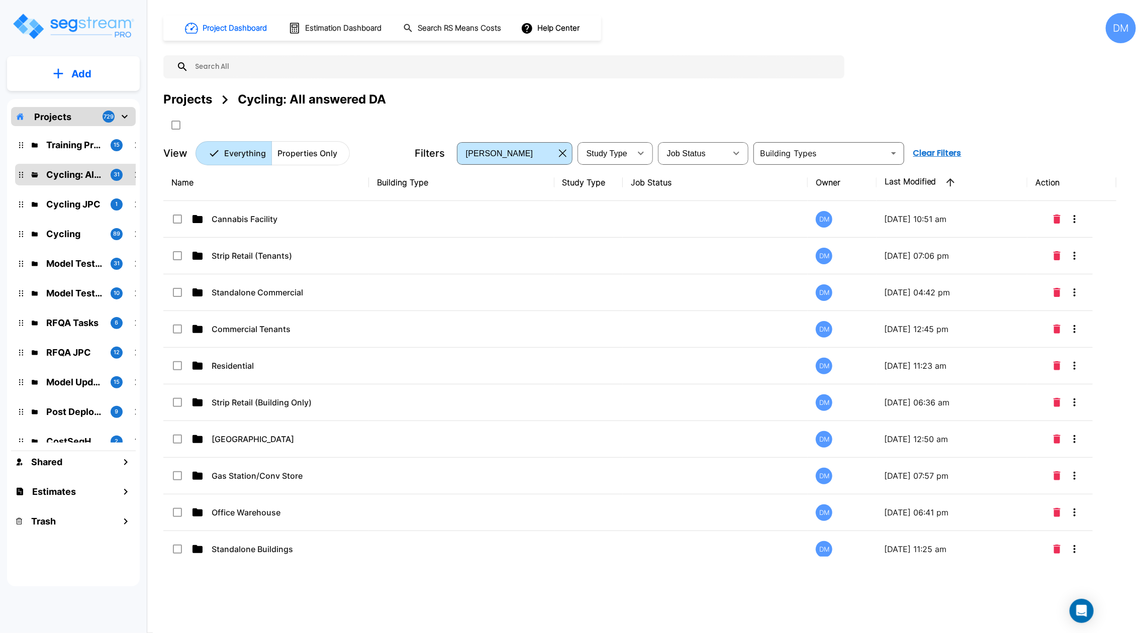
click at [199, 93] on div "Projects" at bounding box center [187, 99] width 49 height 18
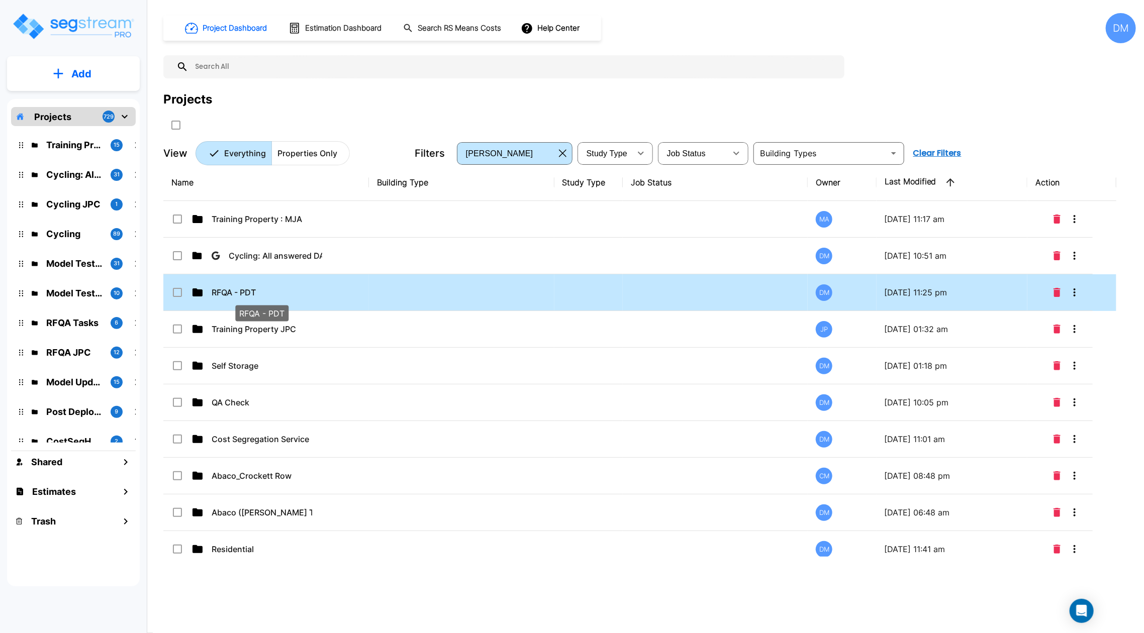
click at [241, 294] on p "RFQA - PDT" at bounding box center [262, 292] width 100 height 12
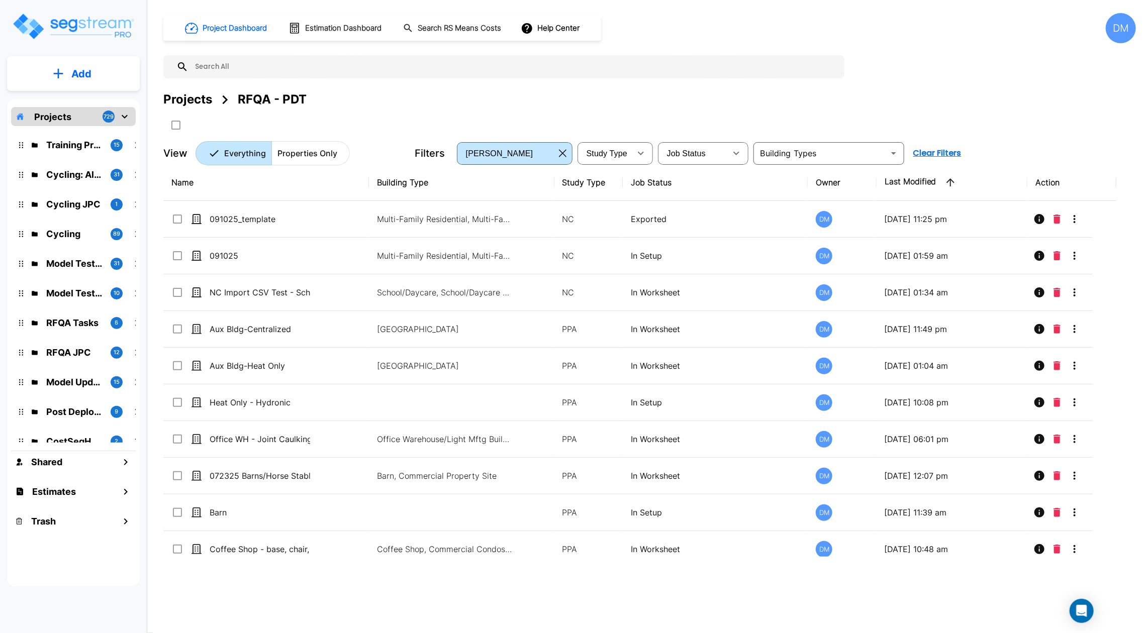
click at [197, 96] on div "Projects" at bounding box center [187, 99] width 49 height 18
